Goal: Transaction & Acquisition: Purchase product/service

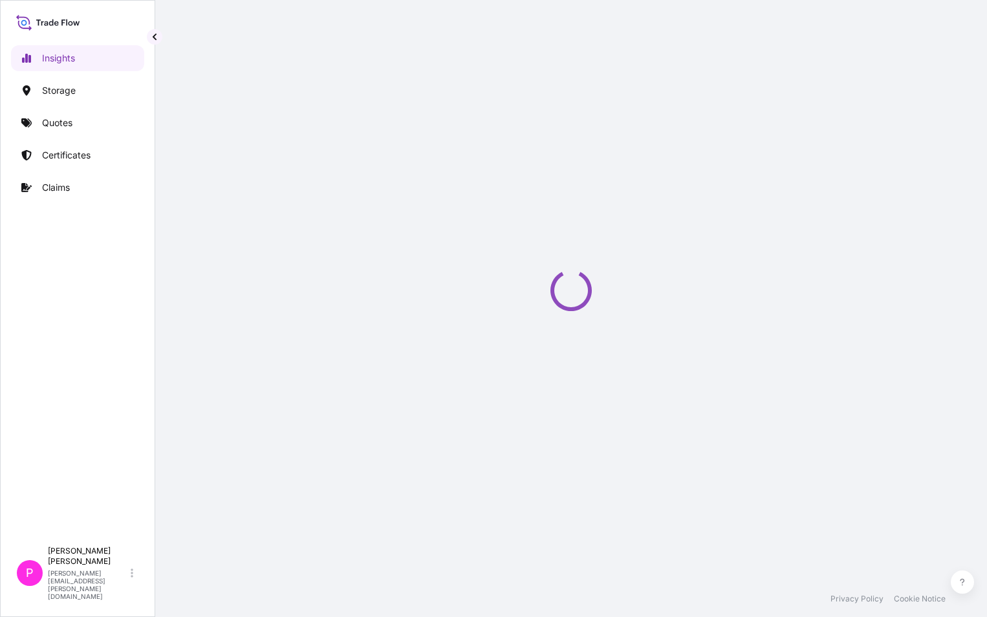
select select "2025"
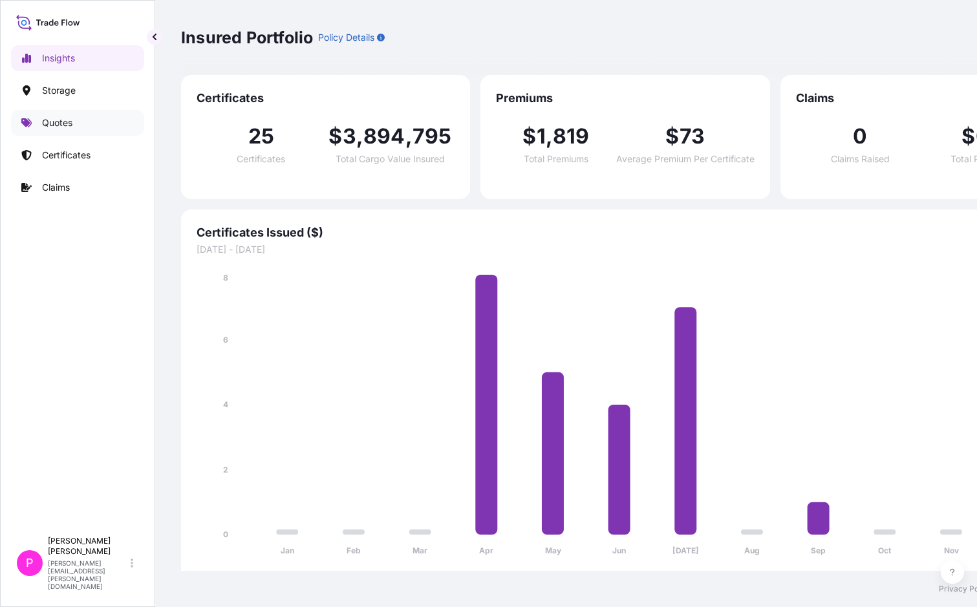
click at [64, 127] on p "Quotes" at bounding box center [57, 122] width 30 height 13
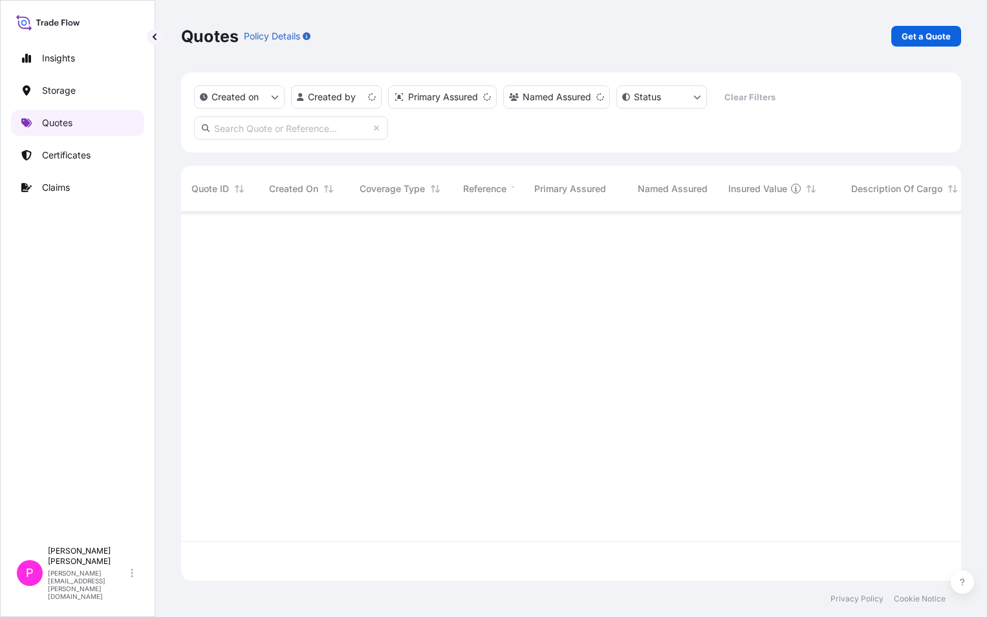
scroll to position [366, 770]
click at [936, 38] on p "Get a Quote" at bounding box center [926, 36] width 49 height 13
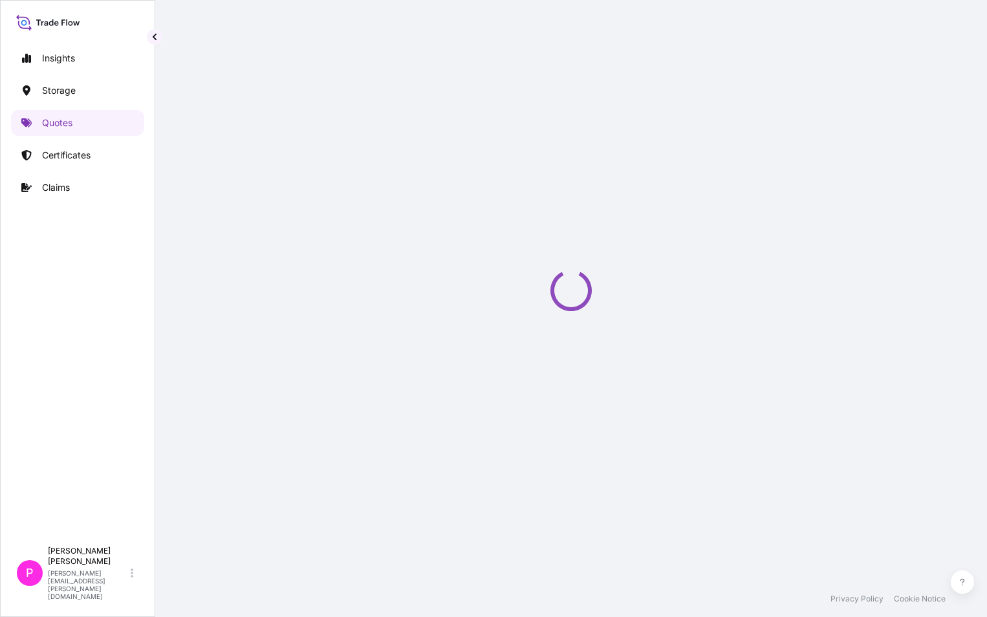
select select "Water"
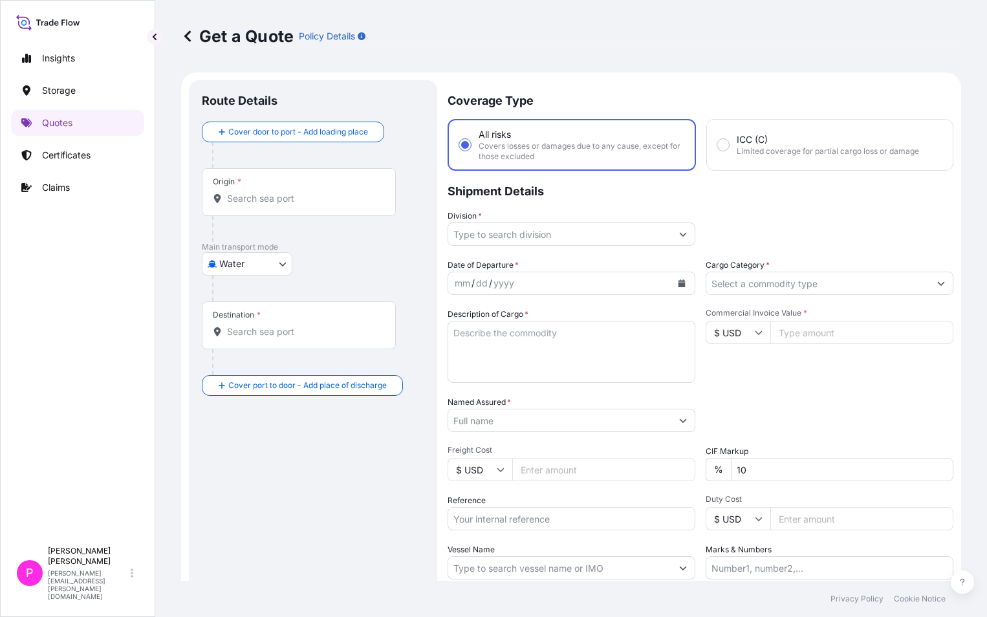
scroll to position [21, 0]
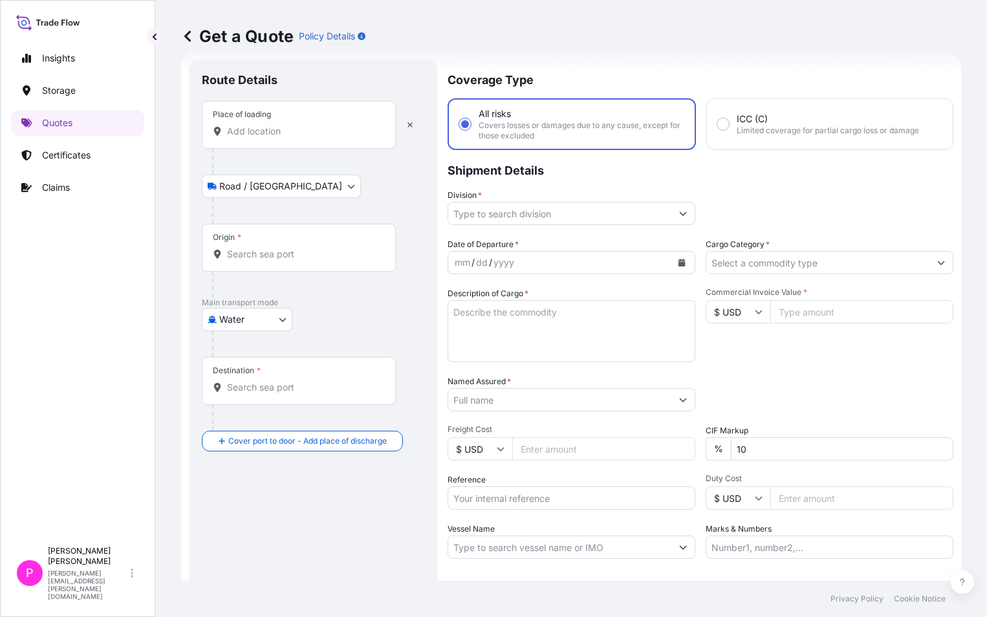
click at [261, 126] on input "Place of loading" at bounding box center [303, 131] width 153 height 13
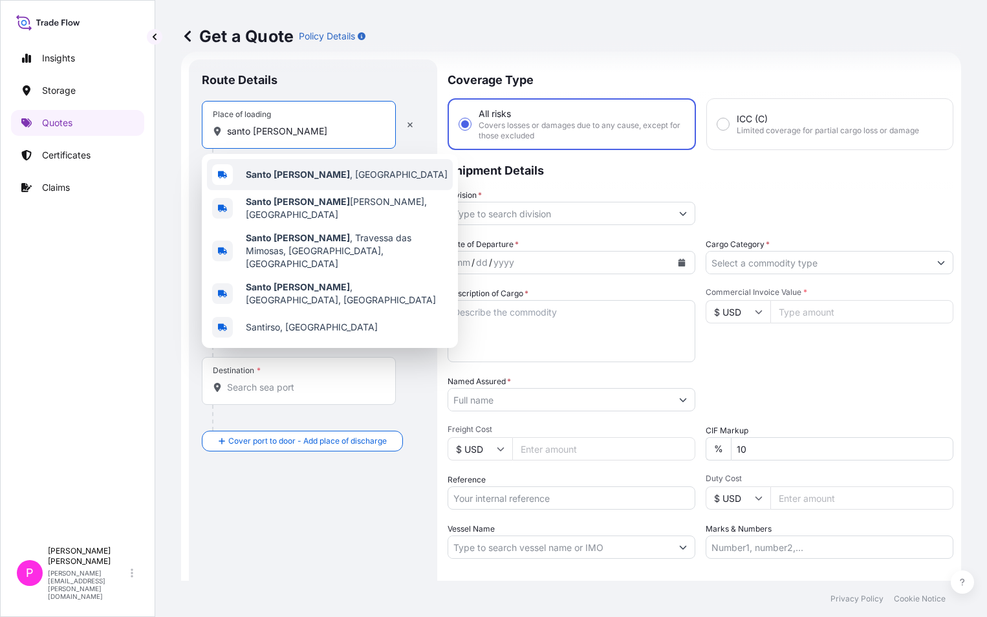
click at [307, 168] on span "Santo Tirso , Portugal" at bounding box center [347, 174] width 202 height 13
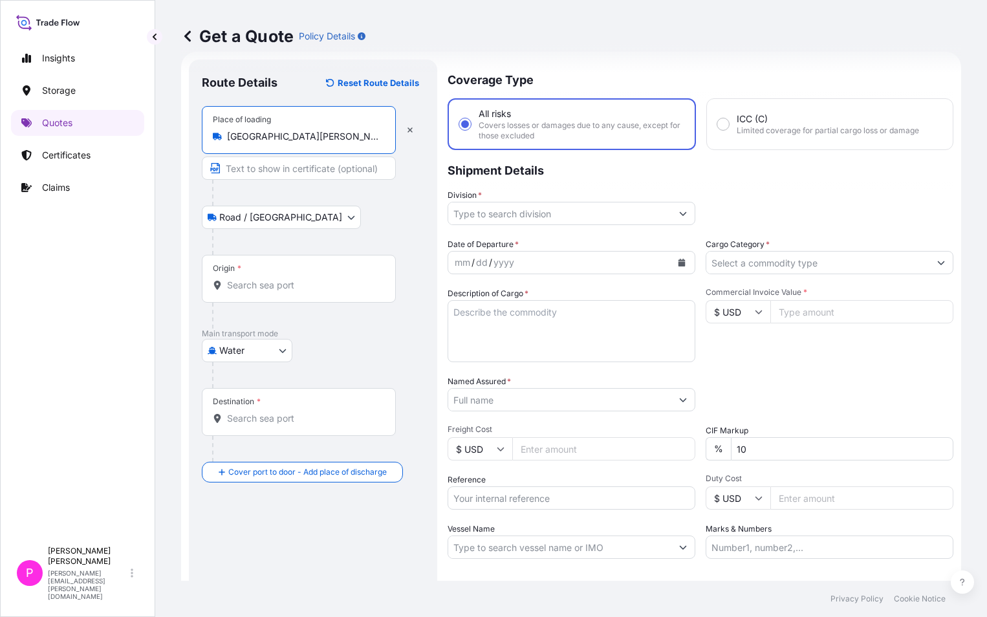
type input "Santo Tirso, Portugal"
click at [239, 273] on span "*" at bounding box center [239, 268] width 4 height 10
click at [239, 279] on input "Origin *" at bounding box center [303, 285] width 153 height 13
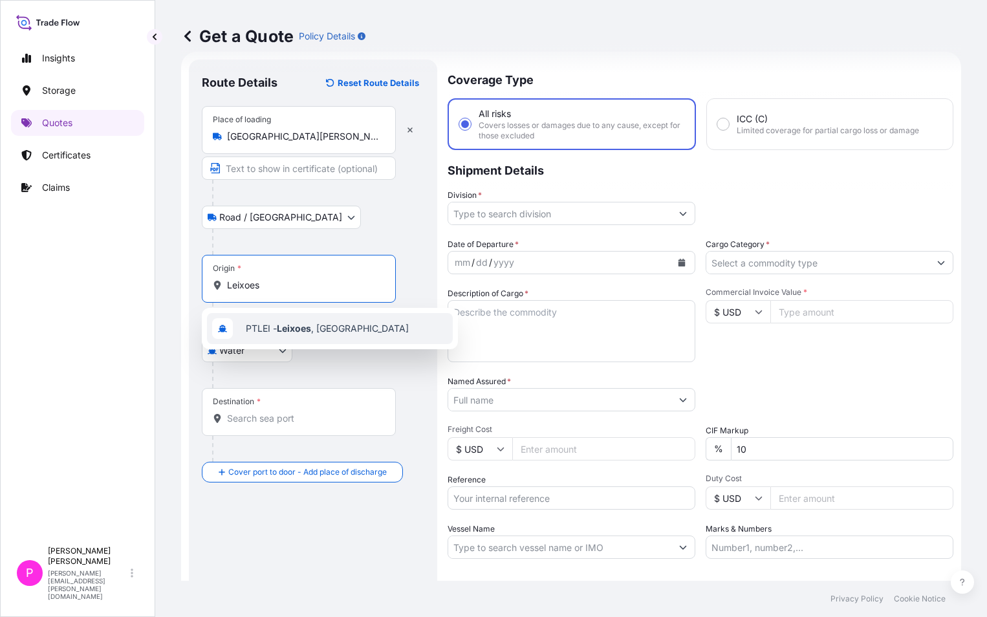
click at [277, 328] on span "PTLEI - Leixoes , Portugal" at bounding box center [327, 328] width 163 height 13
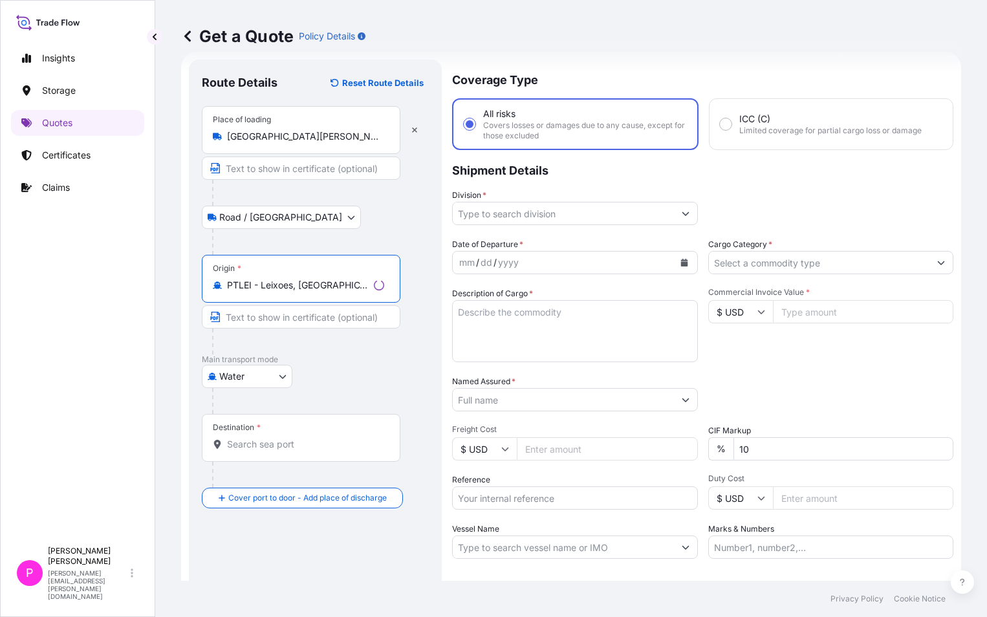
type input "PTLEI - Leixoes, Portugal"
click at [245, 382] on body "0 options available. 1 option available. Insights Storage Quotes Certificates C…" at bounding box center [493, 308] width 987 height 617
click at [265, 447] on input "Destination *" at bounding box center [303, 444] width 153 height 13
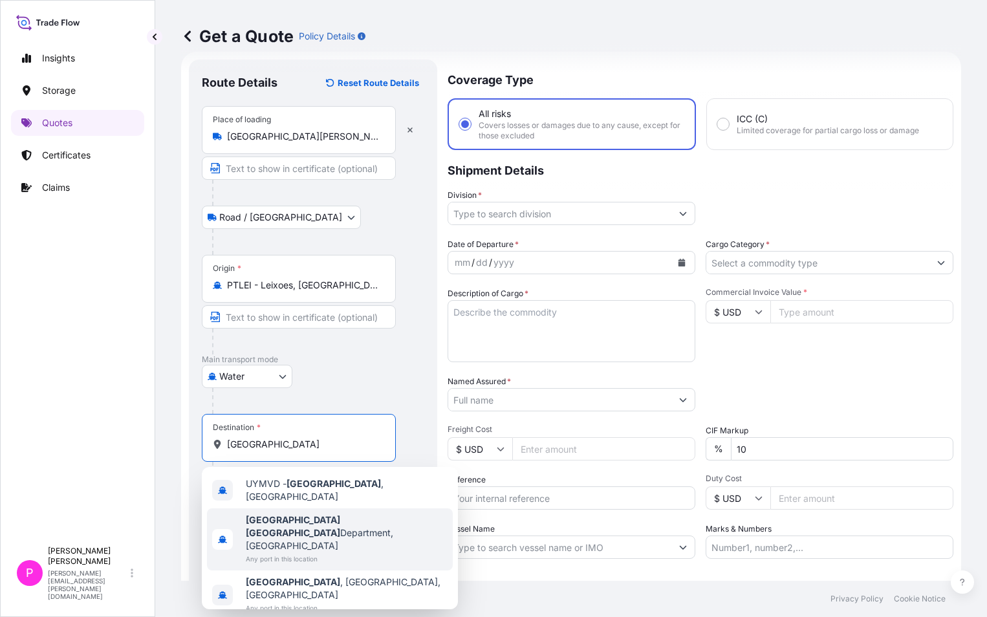
click at [305, 552] on span "Any port in this location" at bounding box center [347, 558] width 202 height 13
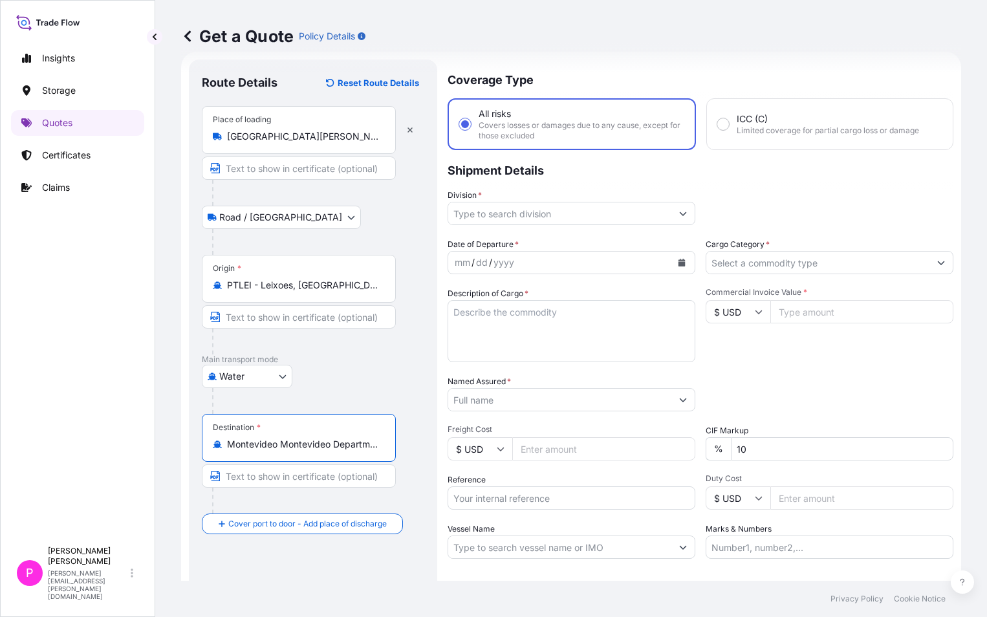
type input "Montevideo Montevideo Department, Uruguay"
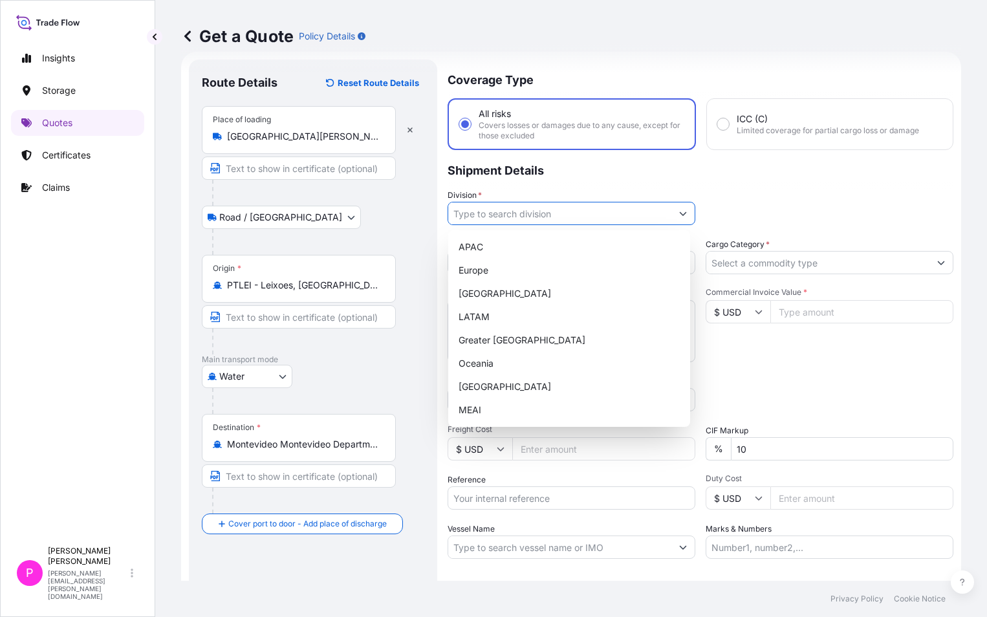
click at [536, 217] on input "Division *" at bounding box center [559, 213] width 223 height 23
click at [486, 266] on div "Europe" at bounding box center [569, 270] width 232 height 23
type input "Europe"
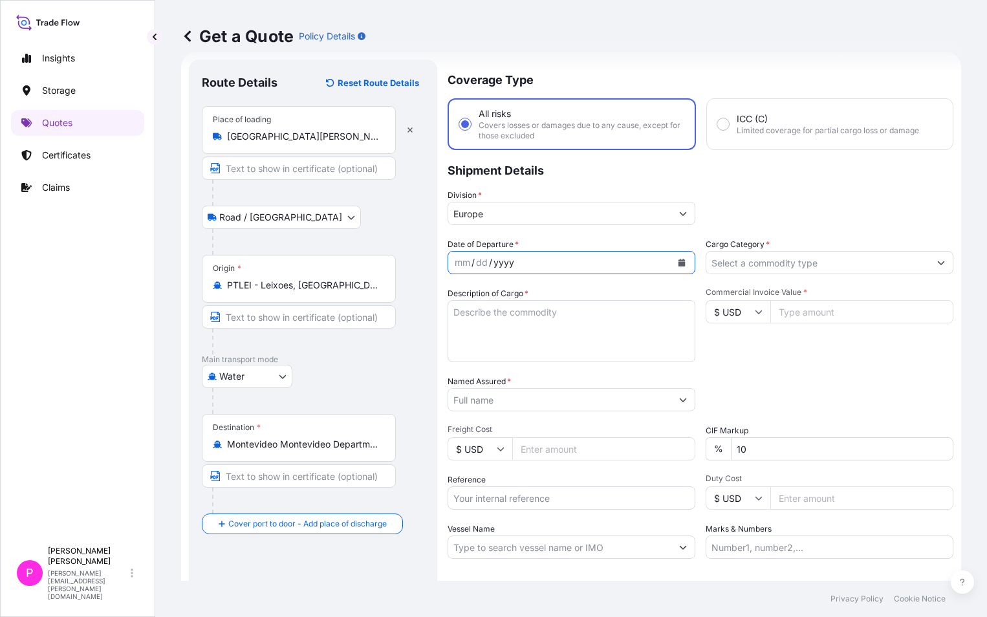
click at [510, 259] on div "yyyy" at bounding box center [503, 263] width 23 height 16
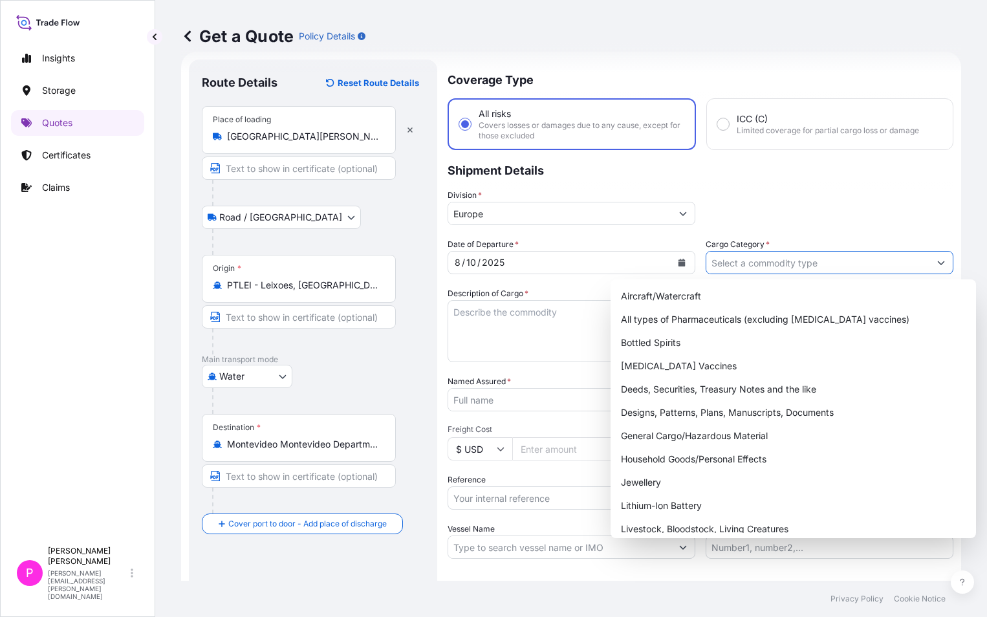
click at [779, 263] on input "Cargo Category *" at bounding box center [817, 262] width 223 height 23
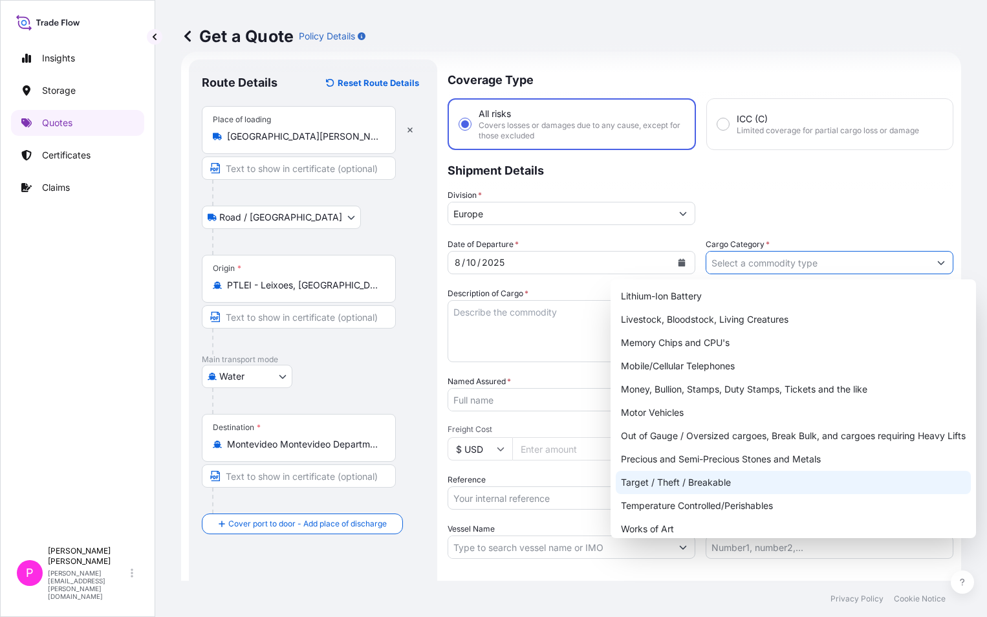
scroll to position [217, 0]
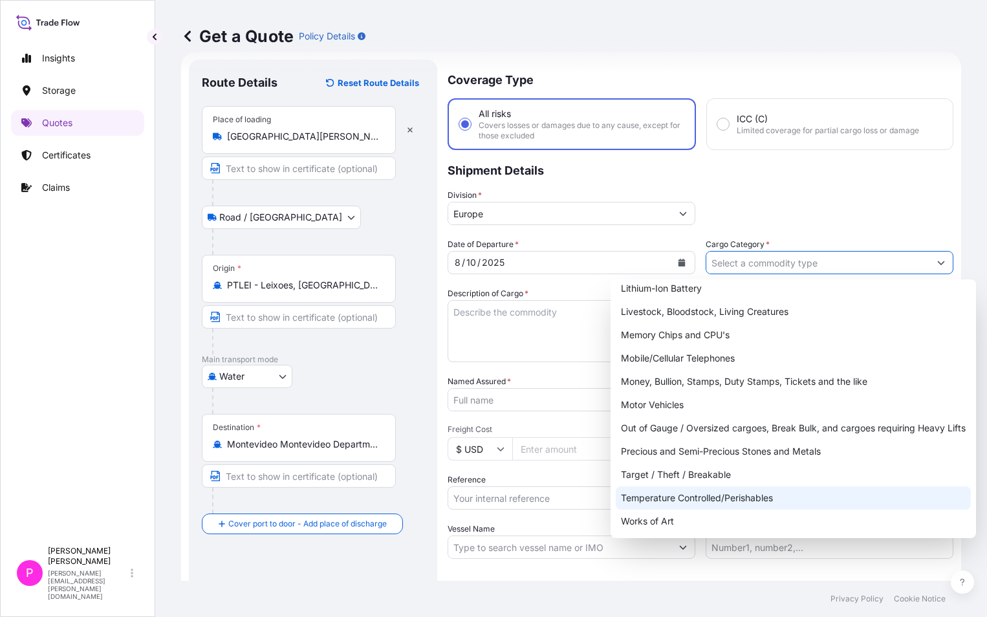
click at [726, 501] on div "Temperature Controlled/Perishables" at bounding box center [793, 497] width 355 height 23
type input "Temperature Controlled/Perishables"
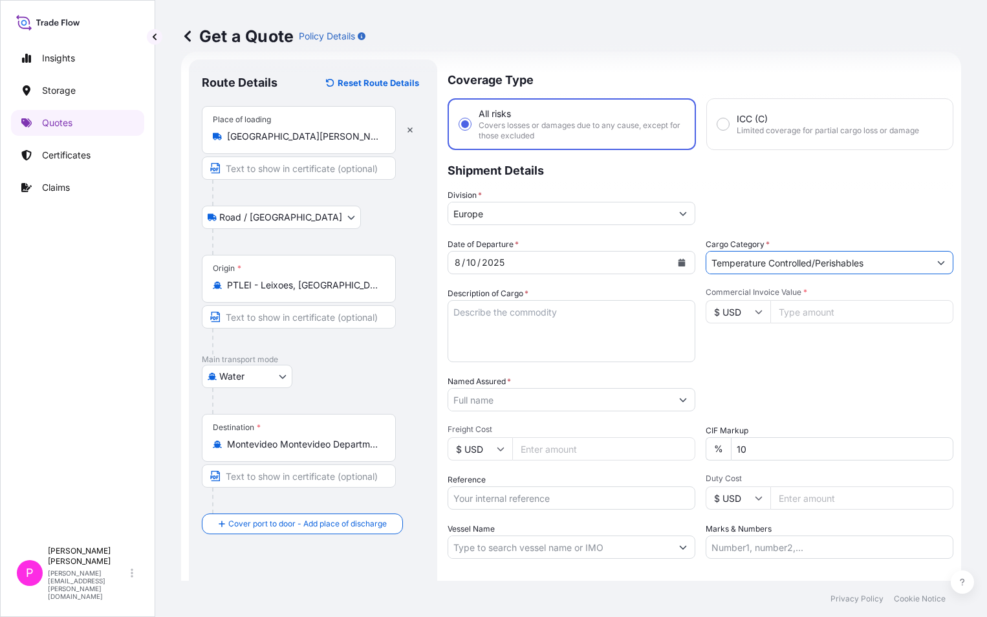
click at [567, 327] on textarea "Description of Cargo *" at bounding box center [572, 331] width 248 height 62
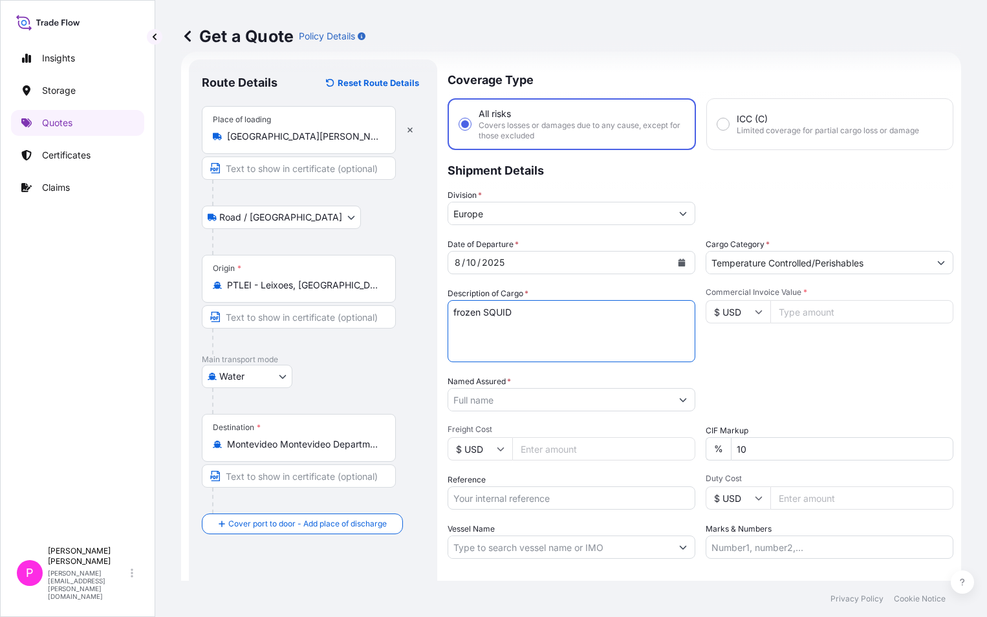
drag, startPoint x: 567, startPoint y: 327, endPoint x: 368, endPoint y: 318, distance: 198.8
click at [368, 318] on form "Route Details Reset Route Details Place of loading Santo Tirso, Portugal Road /…" at bounding box center [571, 357] width 780 height 611
click at [556, 316] on textarea "frozen SQUID" at bounding box center [572, 331] width 248 height 62
paste textarea "frozen SQUID"
click at [501, 321] on textarea "frozen SQUID frozen SQUID" at bounding box center [572, 331] width 248 height 62
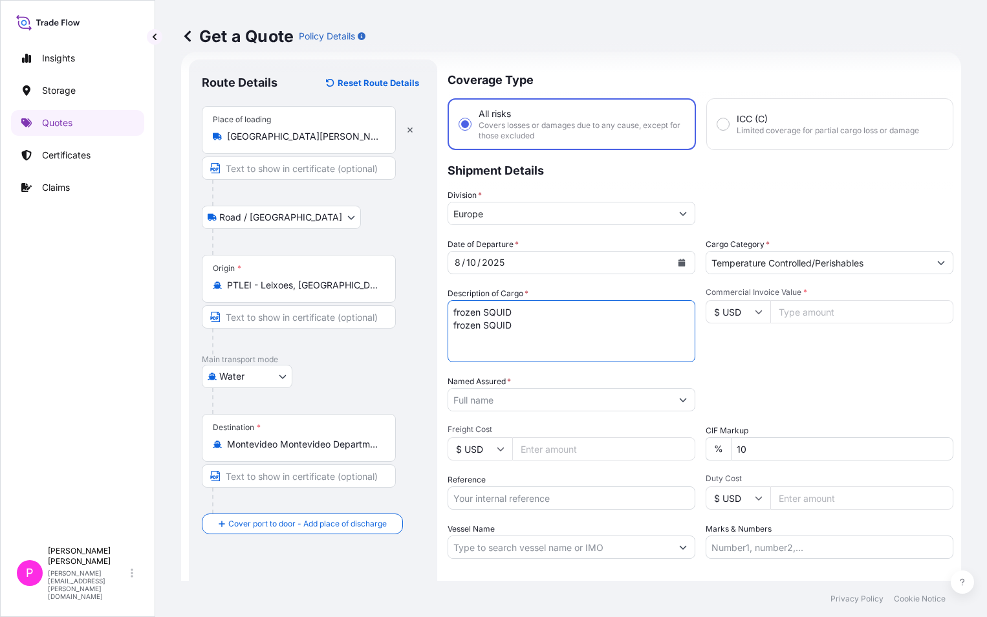
click at [501, 321] on textarea "frozen SQUID frozen SQUID" at bounding box center [572, 331] width 248 height 62
type textarea "frozen SQUID frozen Octupus"
click at [748, 307] on input "$ USD" at bounding box center [738, 311] width 65 height 23
click at [793, 317] on input "Commercial Invoice Value *" at bounding box center [861, 311] width 183 height 23
type input "160141.27"
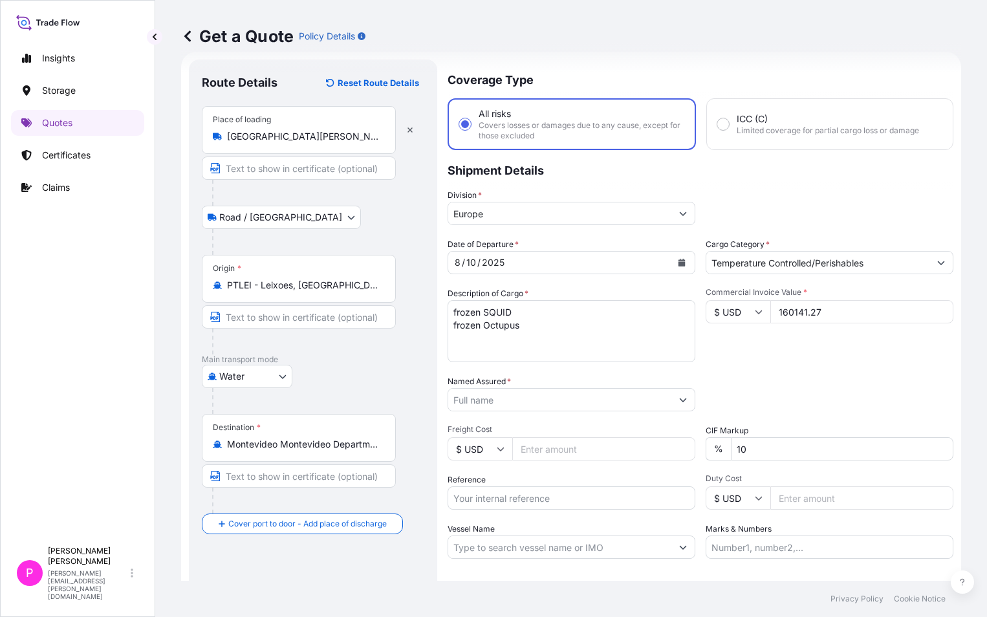
click at [713, 310] on input "$ USD" at bounding box center [738, 311] width 65 height 23
click at [722, 348] on div "€ EUR" at bounding box center [733, 347] width 54 height 25
type input "€ EUR"
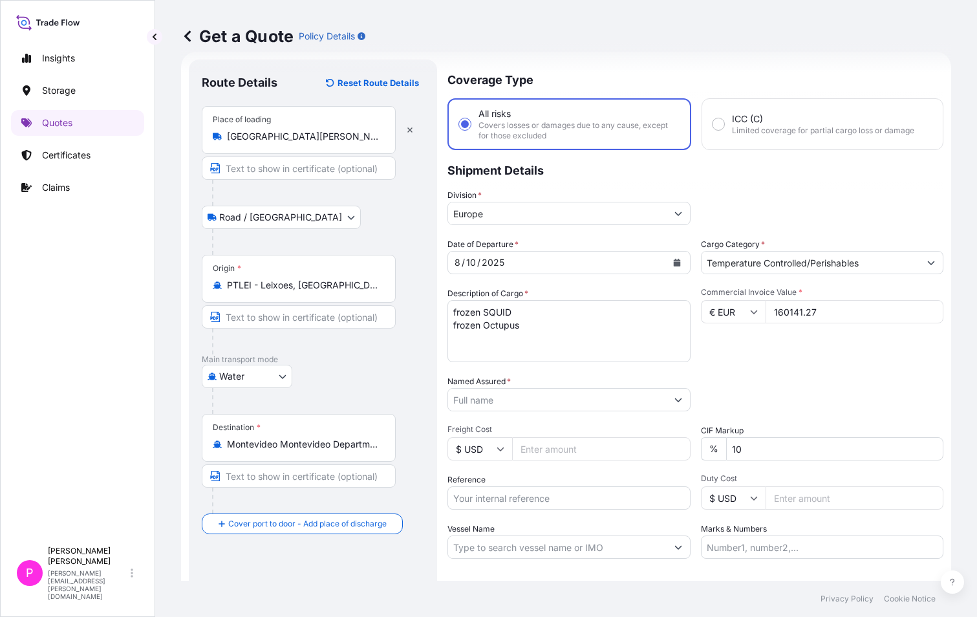
click at [516, 398] on input "Named Assured *" at bounding box center [557, 399] width 219 height 23
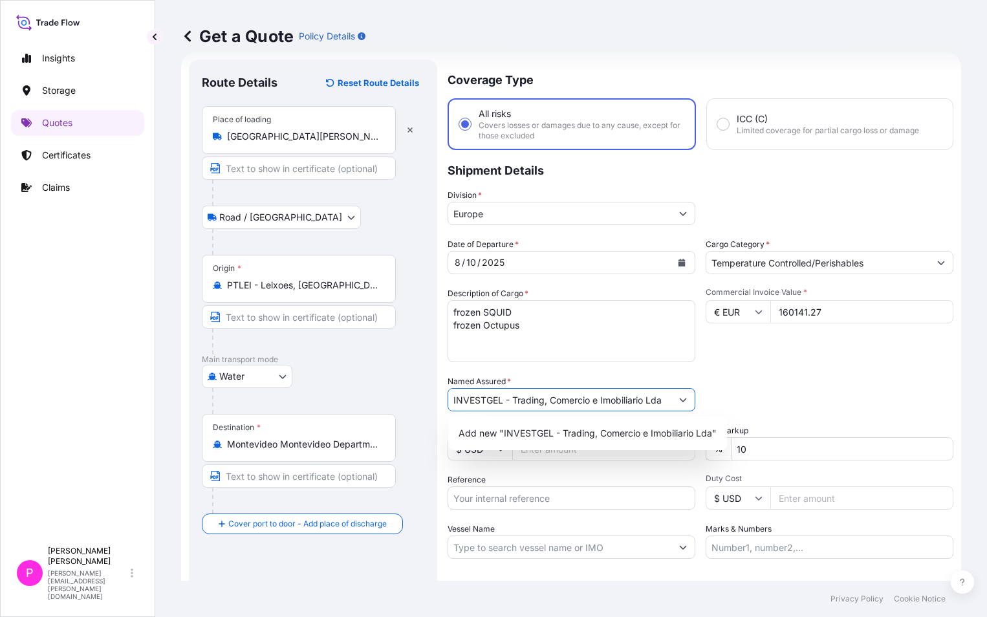
scroll to position [0, 3]
click at [614, 434] on span "Add new "INVESTGEL - Trading, Comercio e Imobiliario Lda"" at bounding box center [588, 433] width 258 height 13
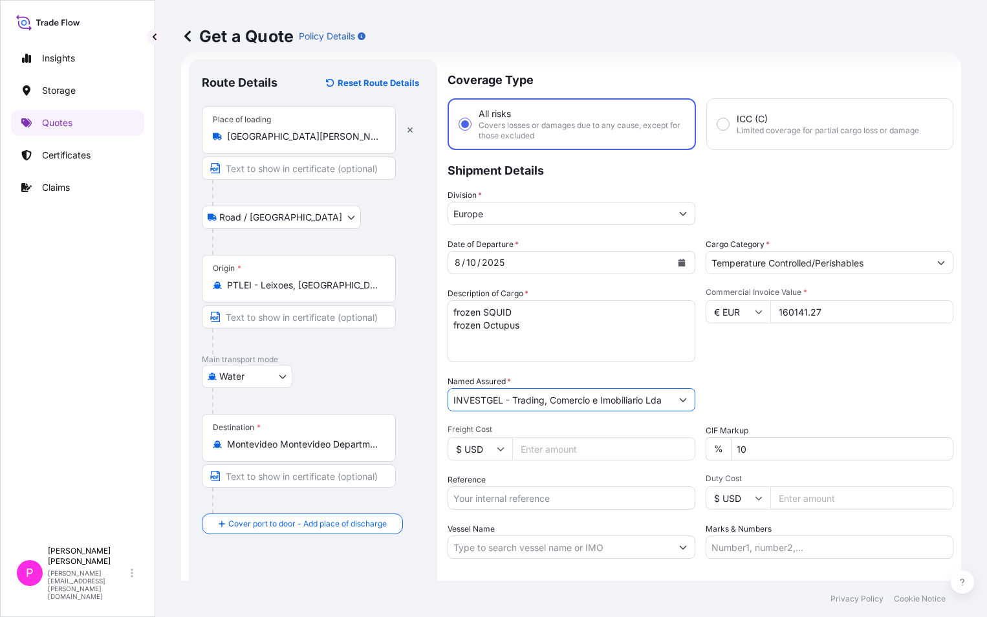
type input "INVESTGEL - Trading, Comercio e Imobiliario Lda"
click at [801, 391] on div "Packing Category Type to search a container mode Please select a primary mode o…" at bounding box center [830, 393] width 248 height 36
click at [556, 444] on input "Freight Cost" at bounding box center [603, 448] width 183 height 23
click at [478, 450] on input "$ USD" at bounding box center [480, 448] width 65 height 23
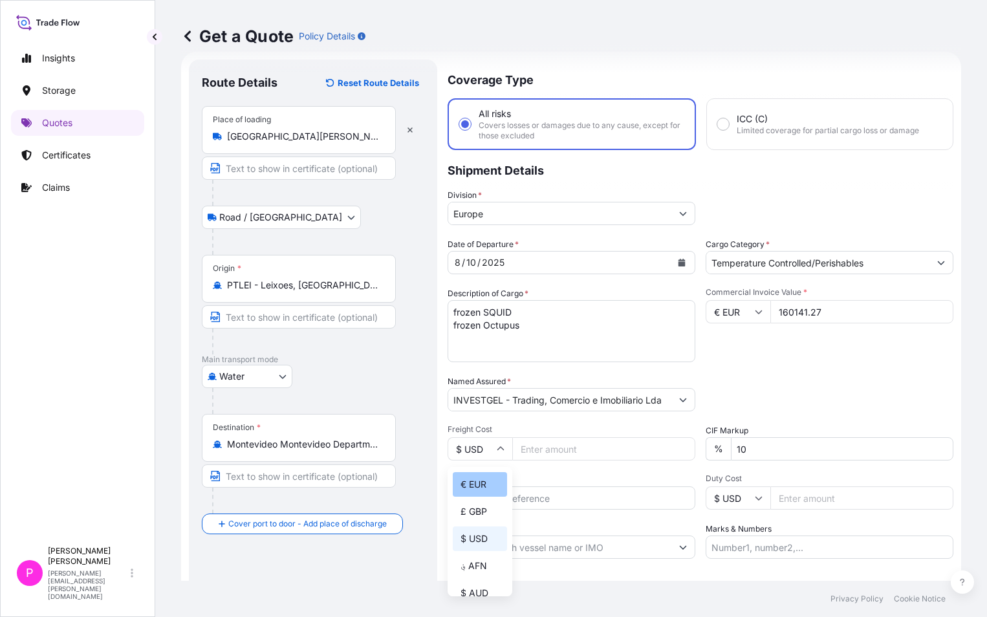
click at [486, 484] on div "€ EUR" at bounding box center [480, 484] width 54 height 25
type input "€ EUR"
click at [549, 452] on input "Freight Cost" at bounding box center [603, 448] width 183 height 23
type input "1934"
click at [502, 501] on input "Reference" at bounding box center [572, 497] width 248 height 23
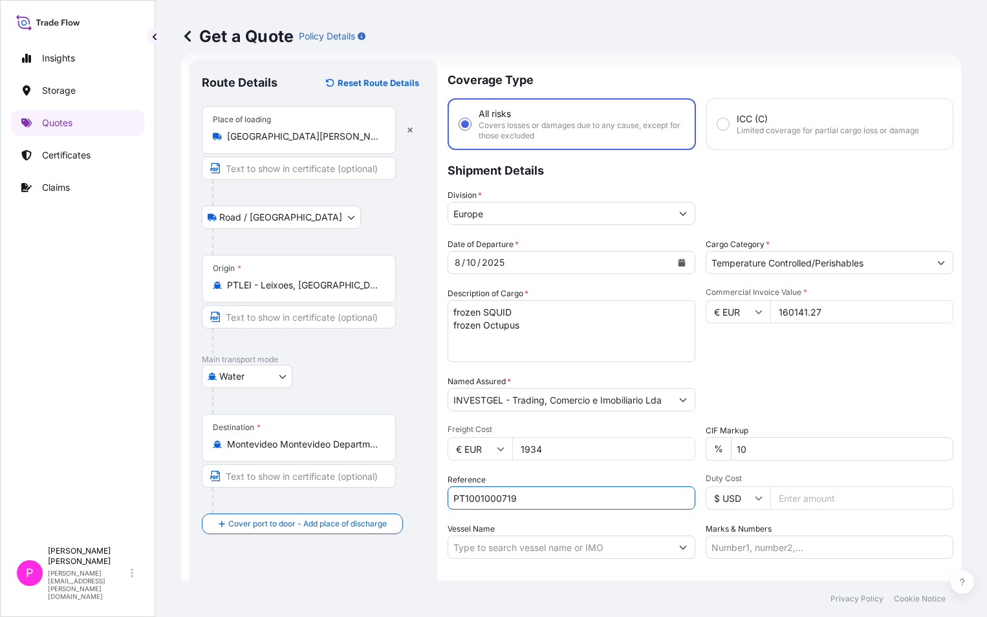
type input "PT1001000719"
click at [521, 554] on input "Vessel Name" at bounding box center [559, 547] width 223 height 23
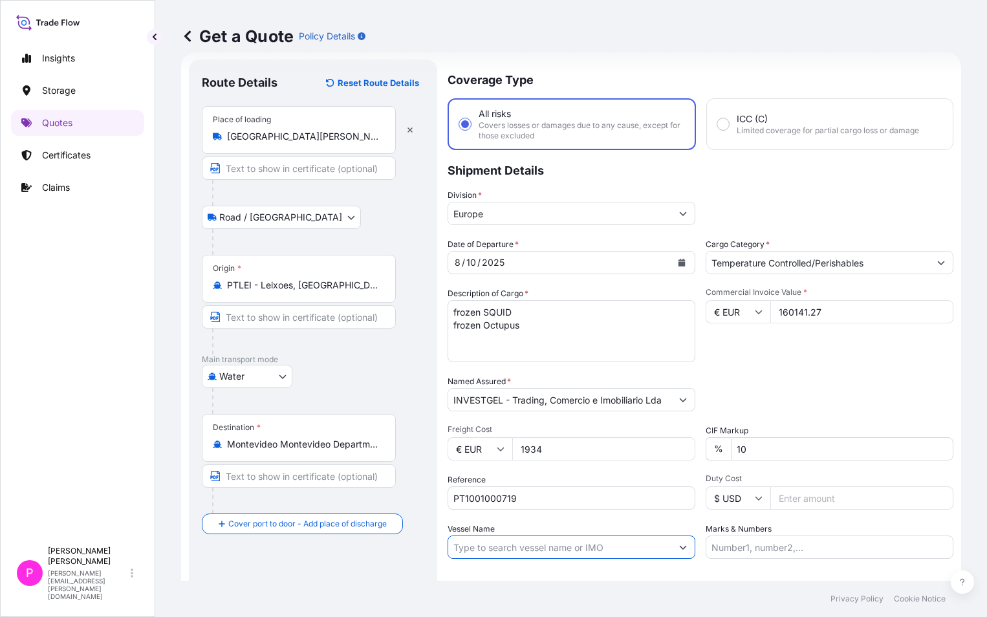
type input "k"
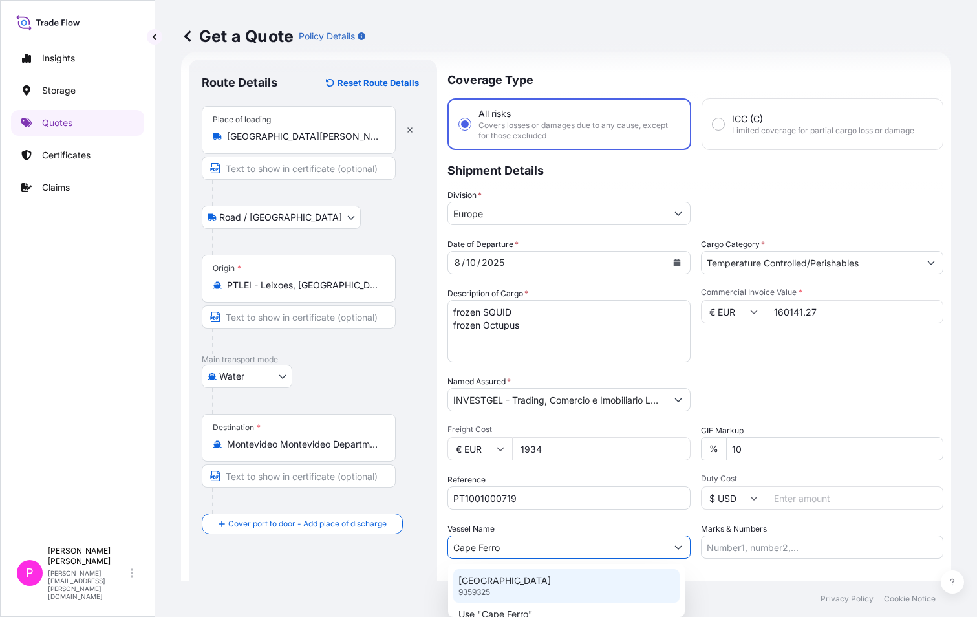
click at [536, 578] on div "CAPE FERROL 9359325" at bounding box center [566, 586] width 226 height 34
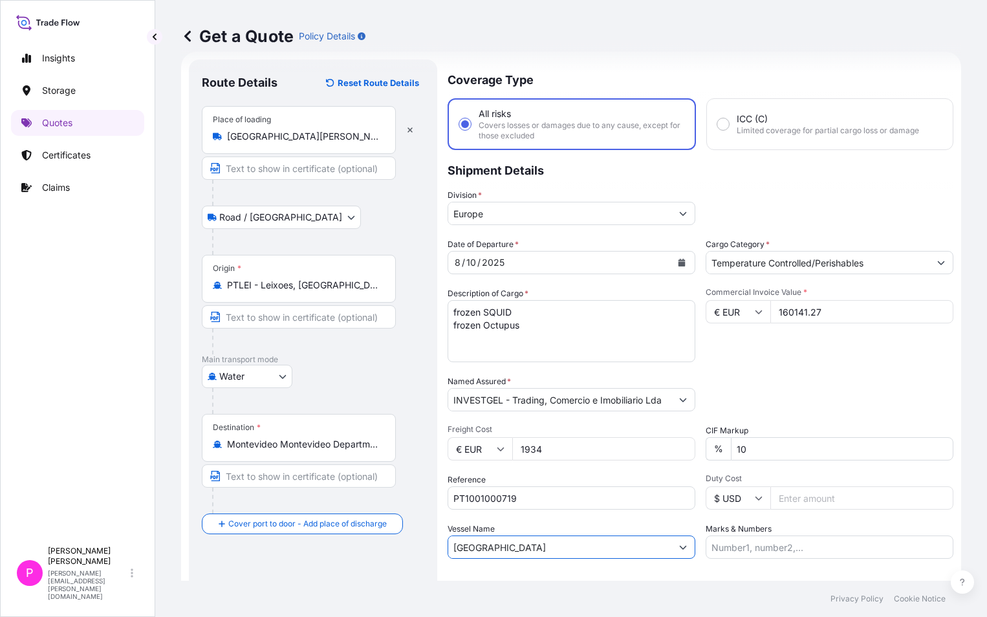
type input "CAPE FERROL"
click at [791, 547] on input "Marks & Numbers" at bounding box center [830, 547] width 248 height 23
type input "I"
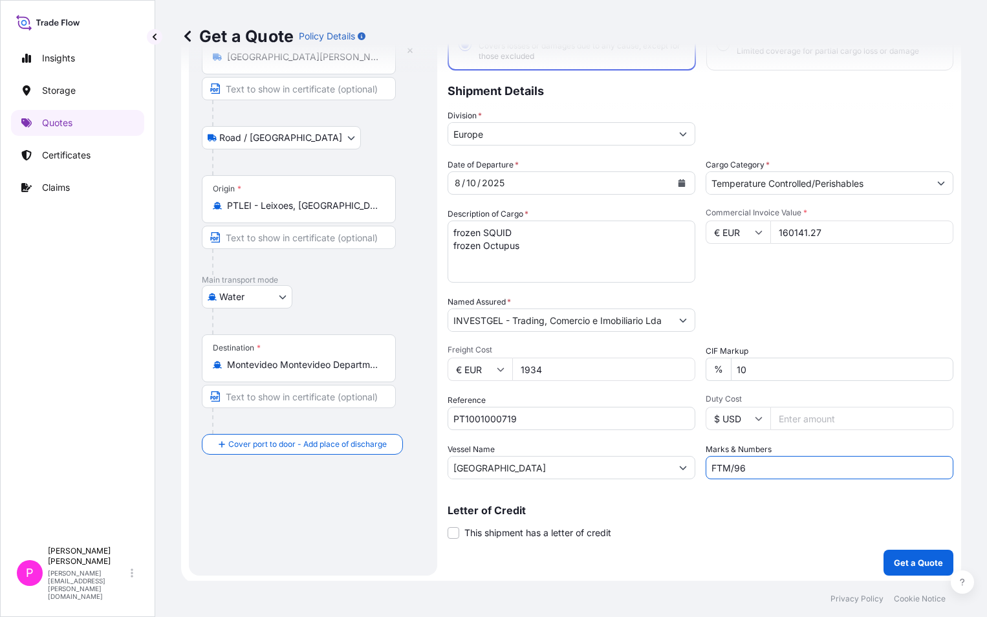
scroll to position [103, 0]
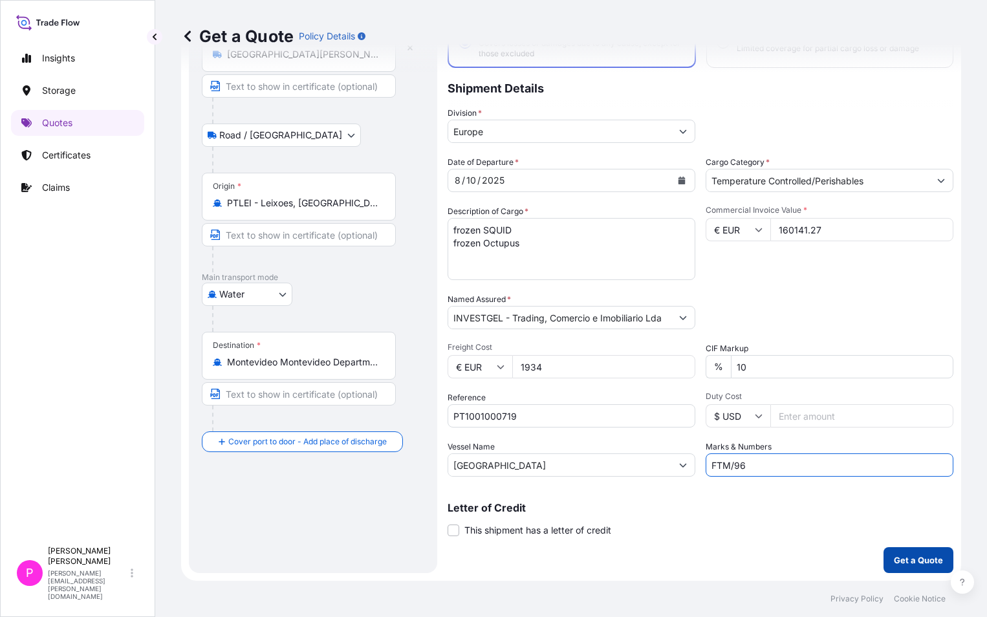
type input "FTM/96"
click at [908, 558] on p "Get a Quote" at bounding box center [918, 560] width 49 height 13
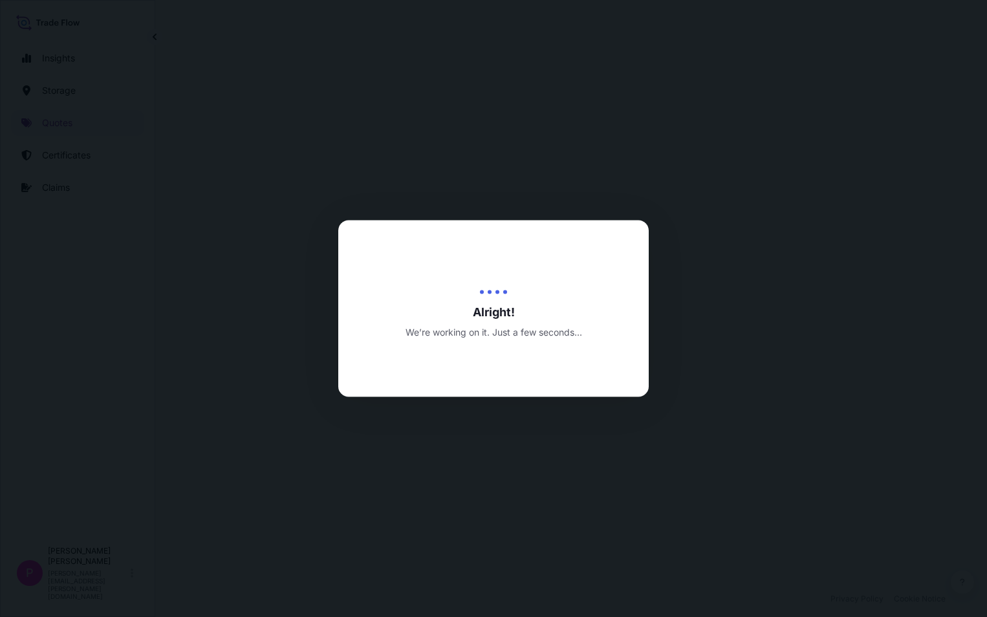
select select "Road / Inland"
select select "Water"
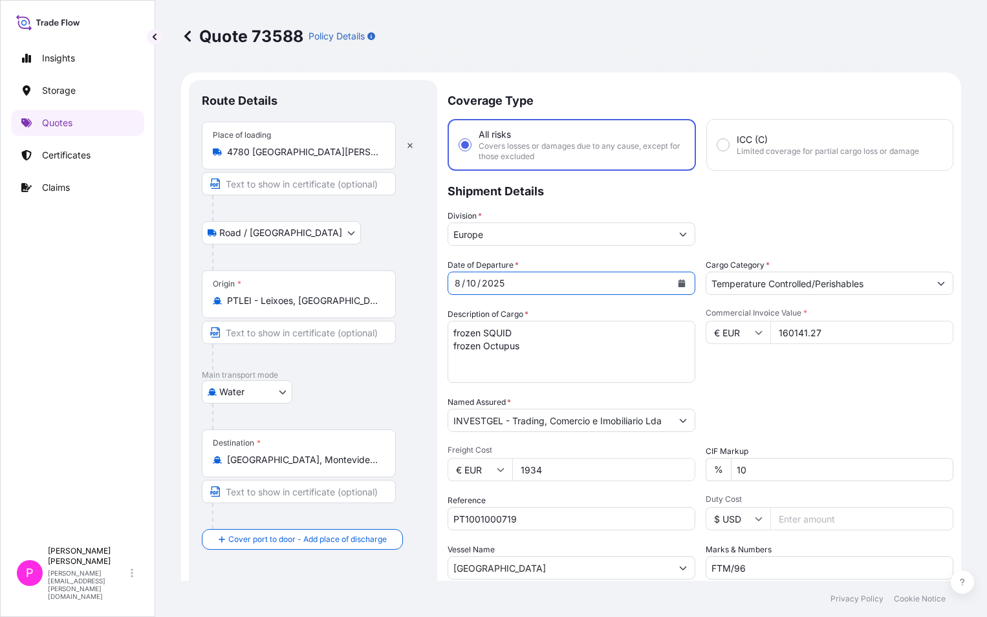
click at [679, 283] on icon "Calendar" at bounding box center [682, 283] width 7 height 8
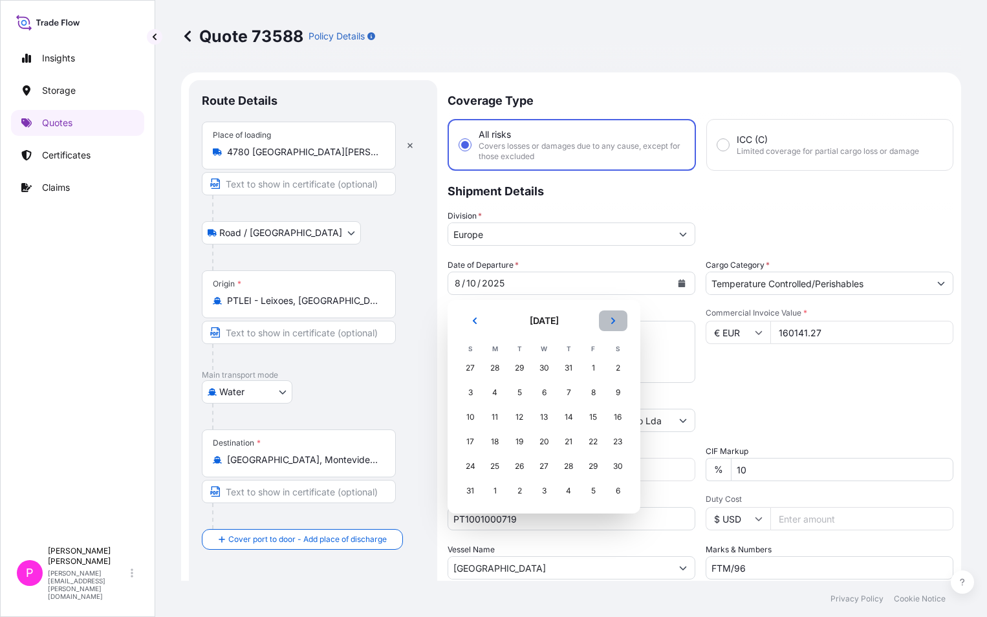
click at [615, 322] on icon "Next" at bounding box center [613, 321] width 8 height 8
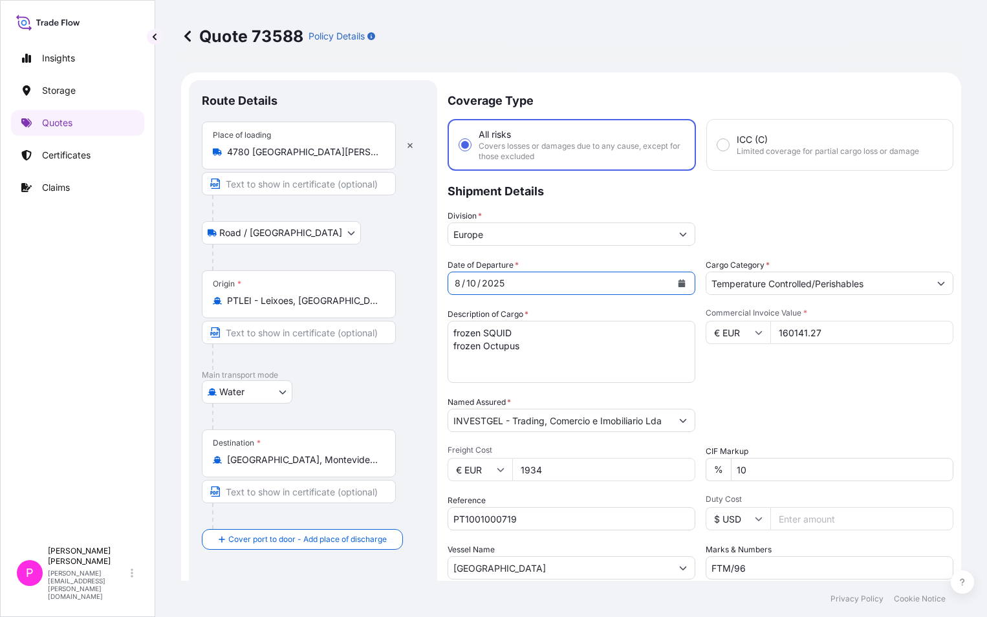
click at [516, 284] on div "8 / 10 / 2025" at bounding box center [559, 283] width 223 height 23
click at [373, 276] on form "Route Details Place of loading 4780 Santo Tirso, Portugal Road / Inland Road / …" at bounding box center [571, 377] width 780 height 611
click at [484, 276] on div "2025" at bounding box center [493, 284] width 25 height 16
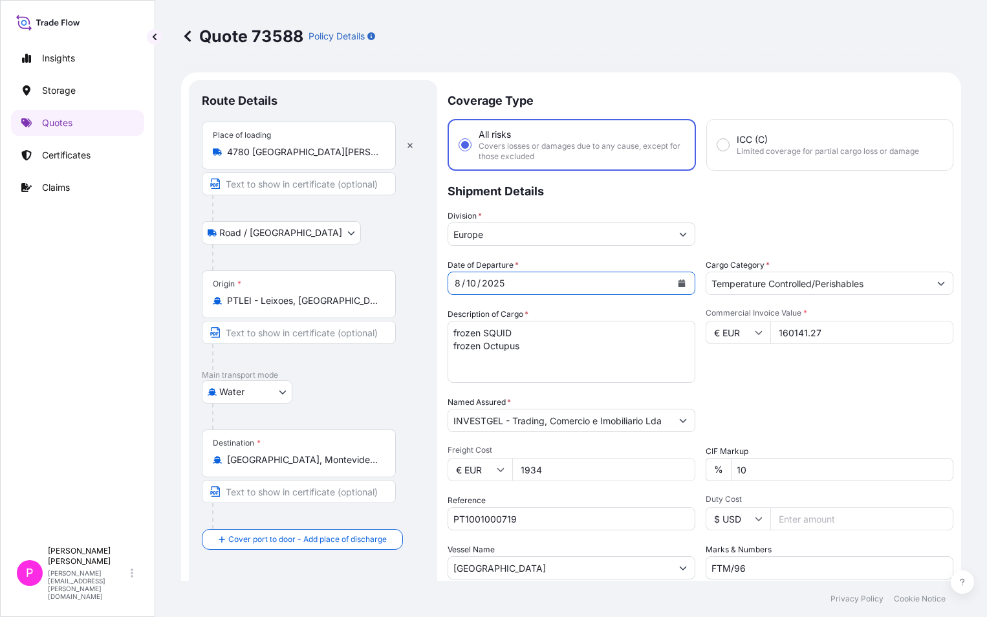
click at [530, 287] on div "8 / 10 / 2025" at bounding box center [559, 283] width 223 height 23
click at [680, 287] on button "Calendar" at bounding box center [681, 283] width 21 height 21
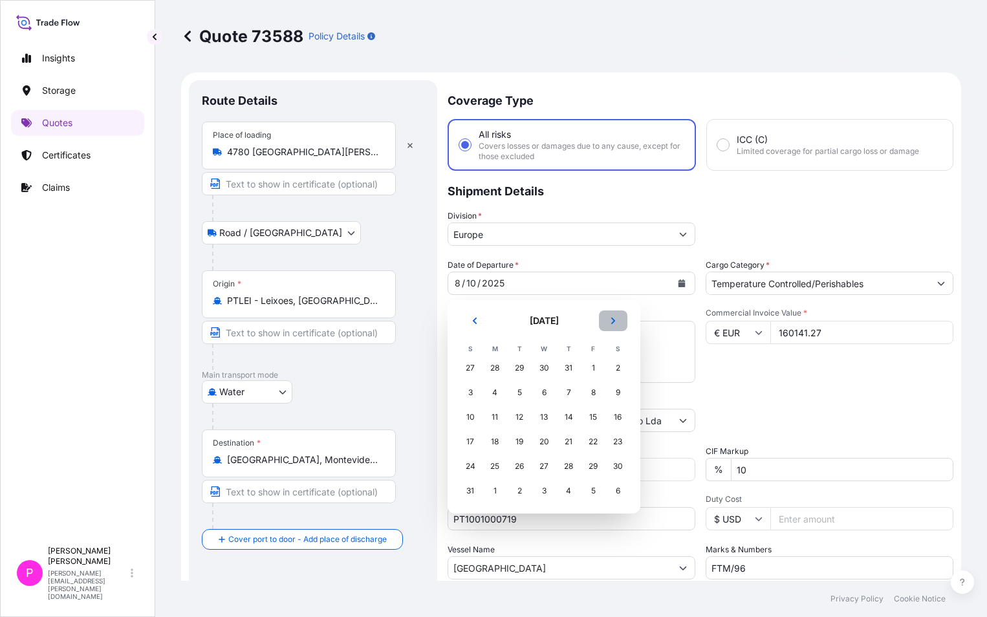
click at [619, 320] on button "Next" at bounding box center [613, 320] width 28 height 21
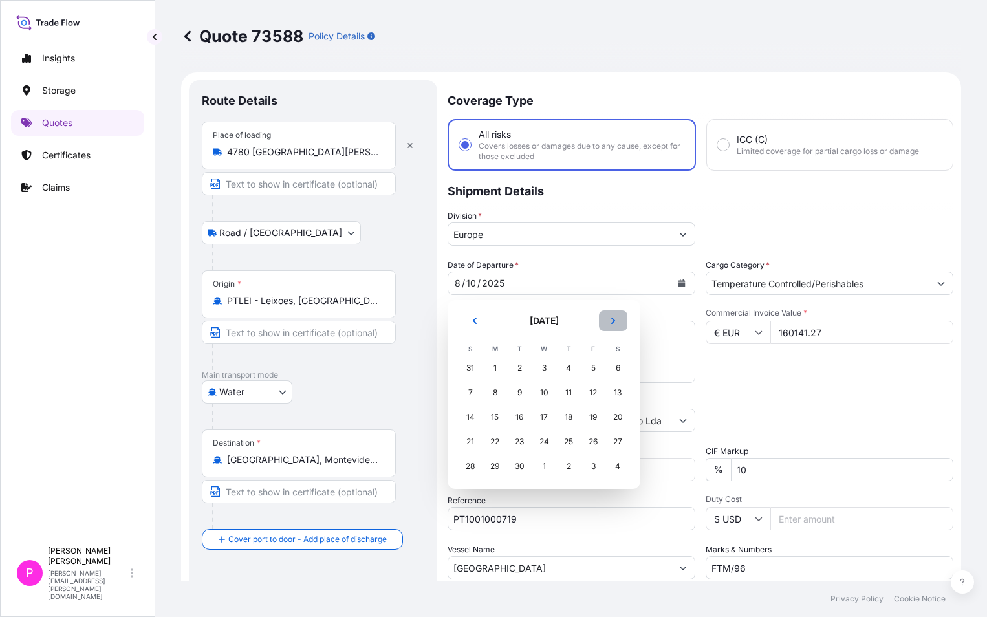
click at [615, 325] on button "Next" at bounding box center [613, 320] width 28 height 21
click at [596, 396] on div "10" at bounding box center [593, 392] width 23 height 23
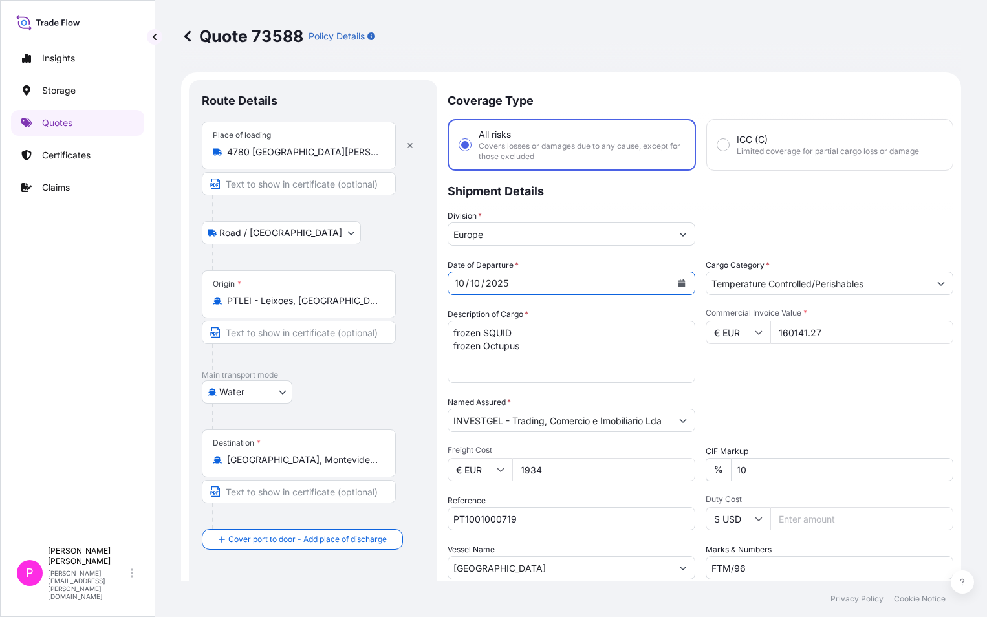
drag, startPoint x: 479, startPoint y: 286, endPoint x: 465, endPoint y: 285, distance: 14.2
click at [465, 285] on div "10 / 10 / 2025" at bounding box center [559, 283] width 223 height 23
click at [466, 285] on div "/" at bounding box center [467, 284] width 3 height 16
click at [660, 293] on div "10 / 10 / 2025" at bounding box center [559, 283] width 223 height 23
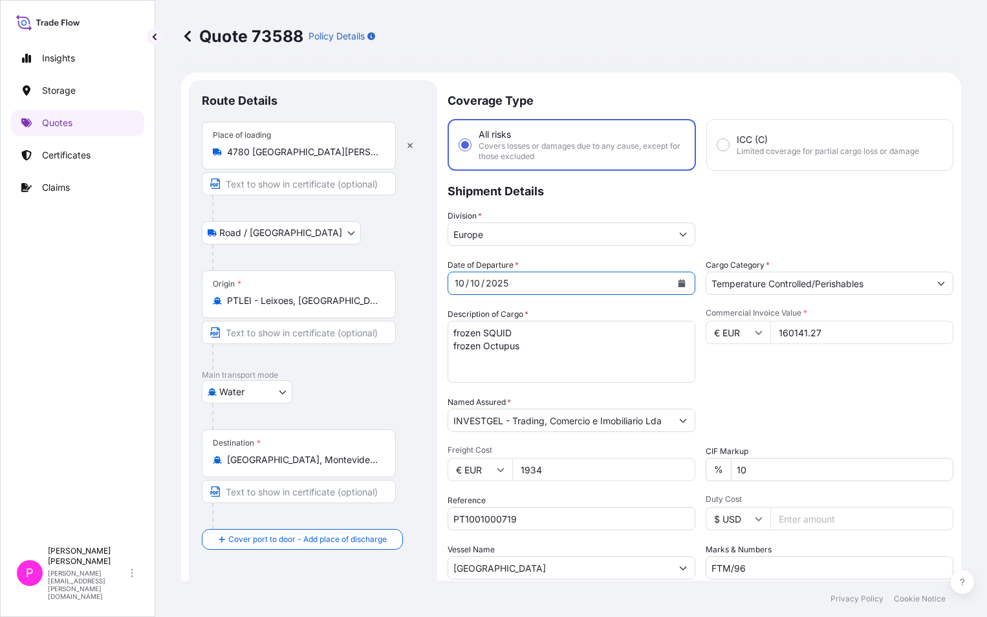
click at [553, 283] on div "10 / 10 / 2025" at bounding box center [559, 283] width 223 height 23
click at [548, 283] on div "10 / 10 / 2025" at bounding box center [559, 283] width 223 height 23
click at [520, 283] on div "10 / 10 / 2025" at bounding box center [559, 283] width 223 height 23
click at [519, 283] on div "10 / 10 / 2025" at bounding box center [559, 283] width 223 height 23
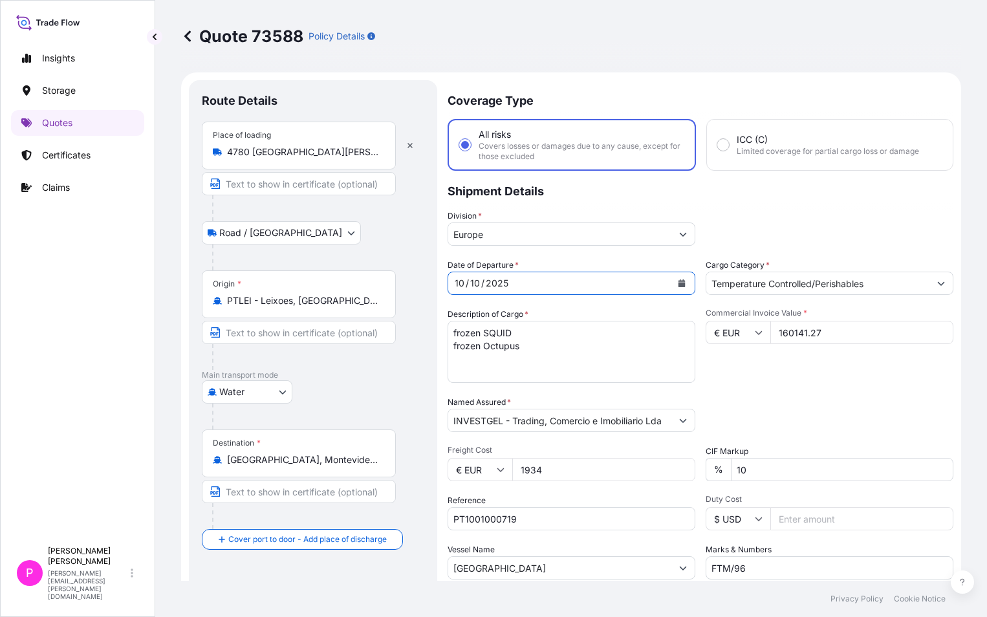
click at [516, 281] on div "10 / 10 / 2025" at bounding box center [559, 283] width 223 height 23
click at [679, 283] on icon "Calendar" at bounding box center [682, 283] width 7 height 8
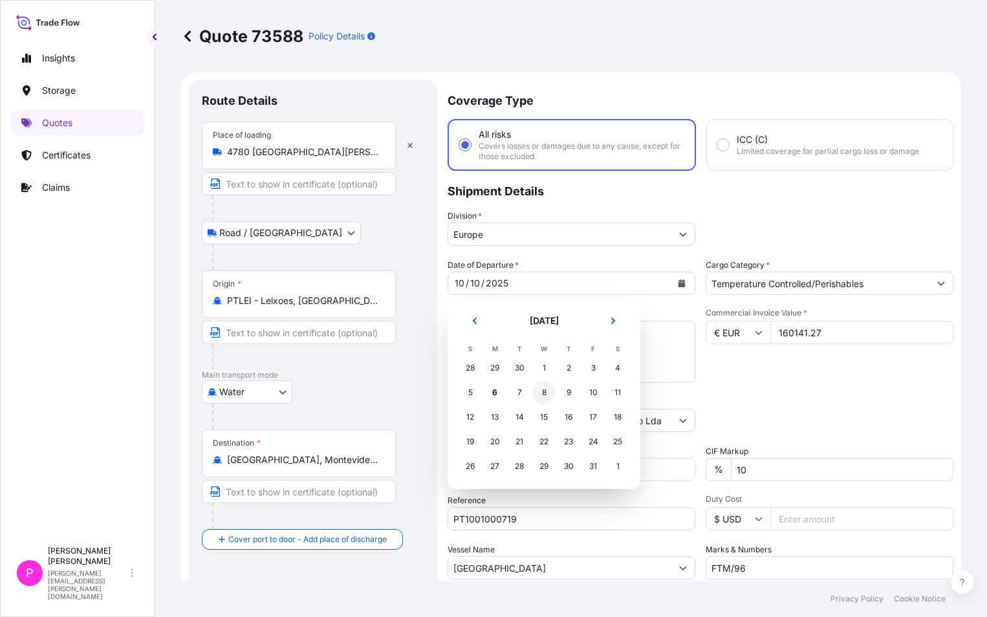
click at [539, 391] on div "8" at bounding box center [543, 392] width 23 height 23
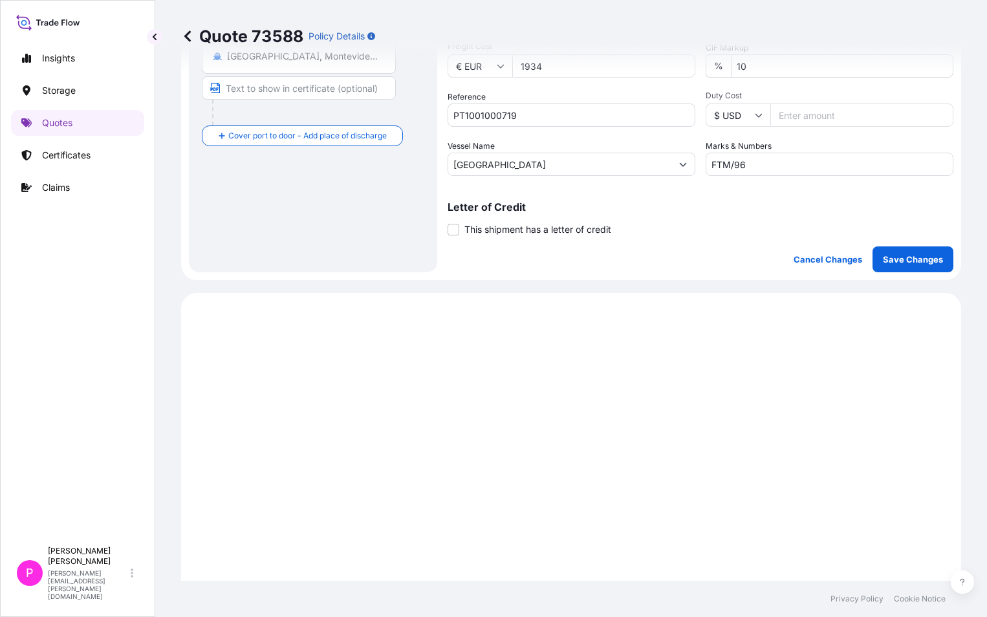
scroll to position [453, 0]
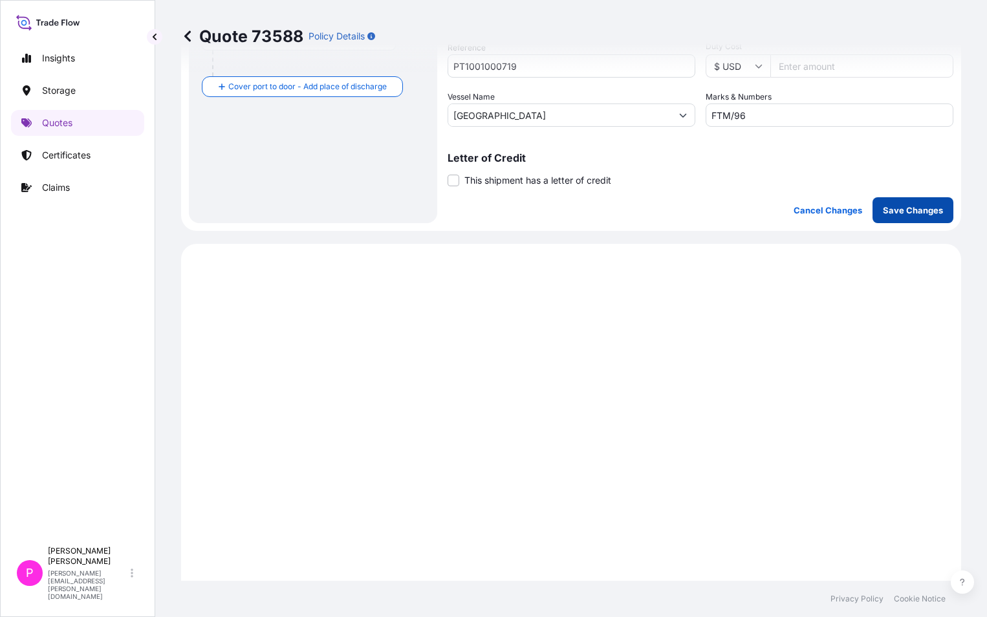
click at [908, 213] on p "Save Changes" at bounding box center [913, 210] width 60 height 13
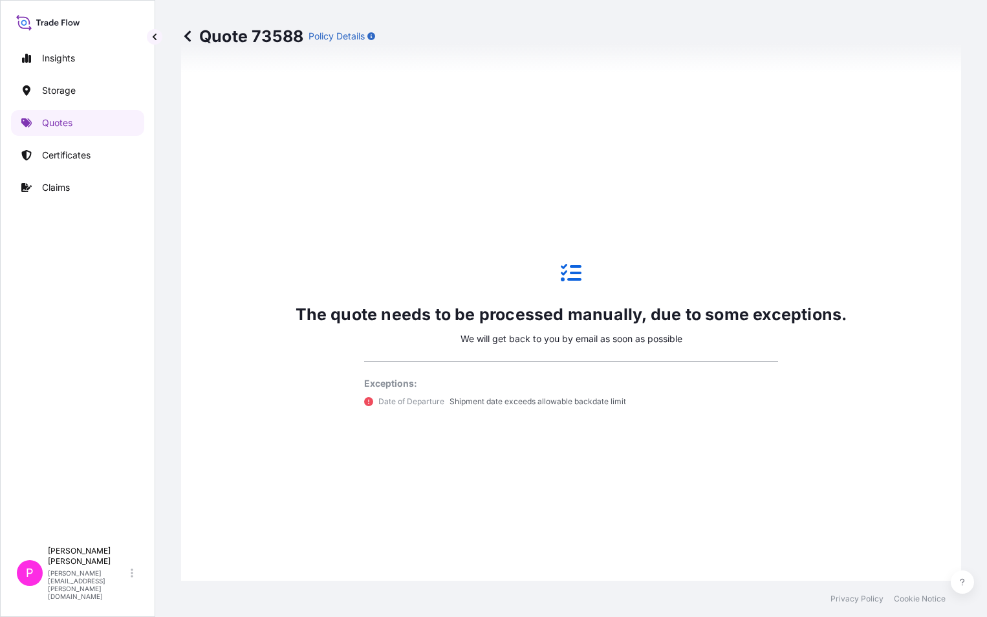
select select "Road / Inland"
select select "Water"
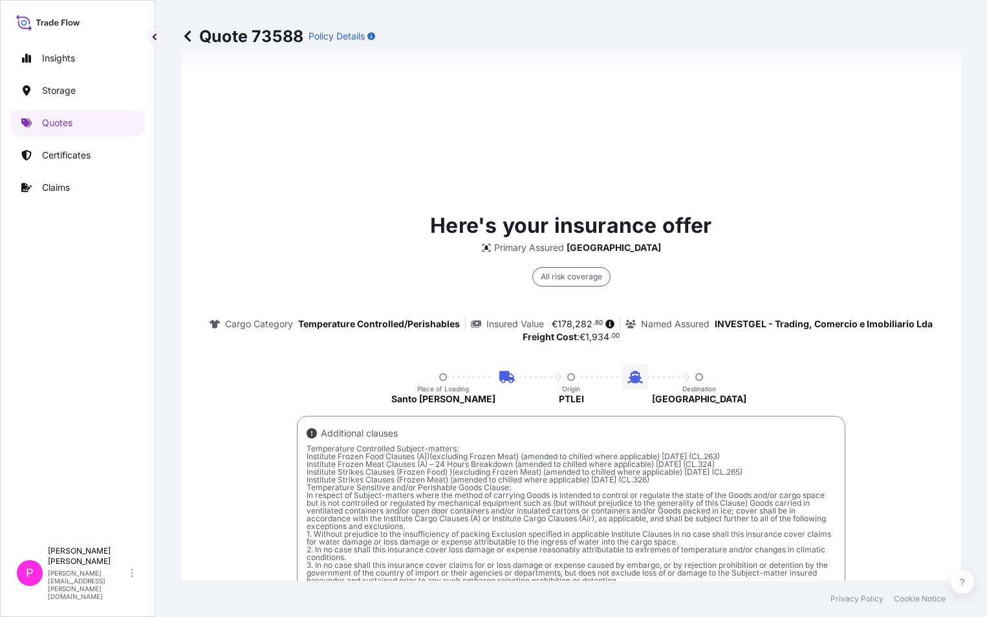
scroll to position [891, 0]
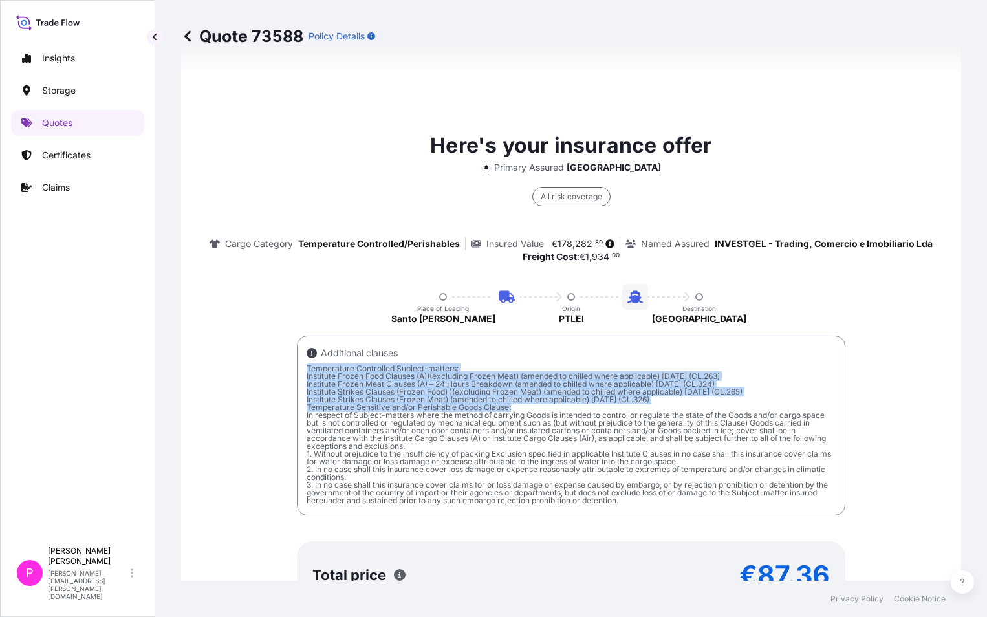
drag, startPoint x: 296, startPoint y: 370, endPoint x: 508, endPoint y: 409, distance: 215.7
click at [508, 409] on div "Additional clauses Temperature Controlled Subject-matters: Institute Frozen Foo…" at bounding box center [571, 426] width 549 height 180
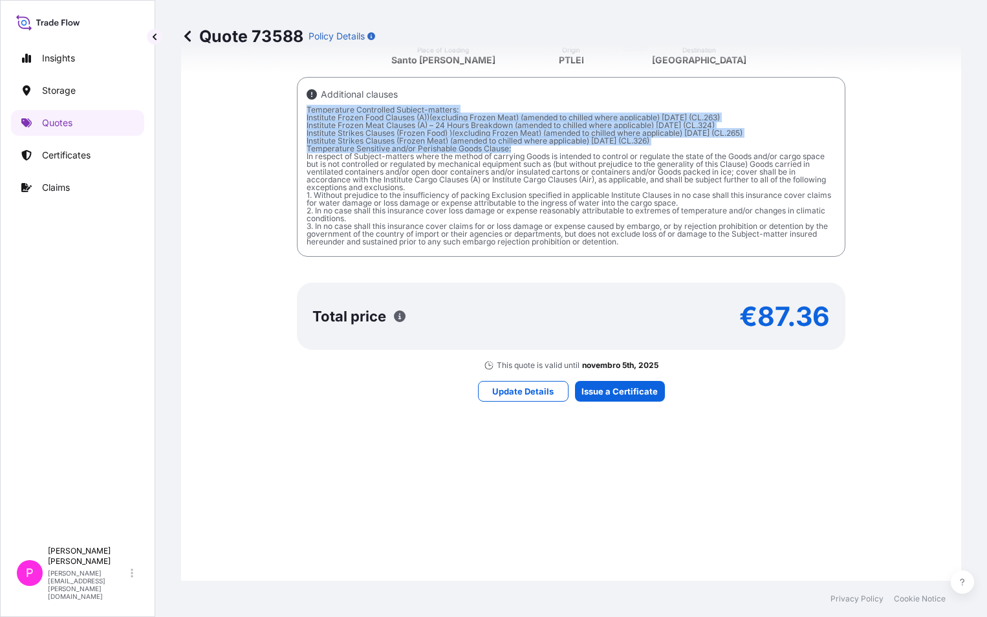
scroll to position [955, 0]
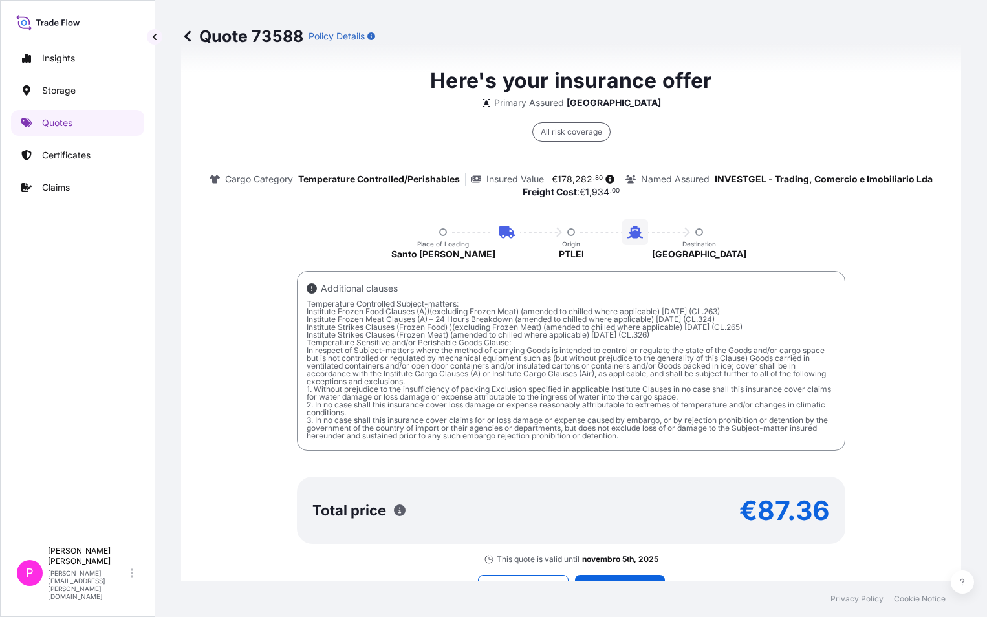
click at [325, 268] on div "Here's your insurance offer Primary Assured Portugal All risk coverage Cargo Ca…" at bounding box center [571, 314] width 744 height 499
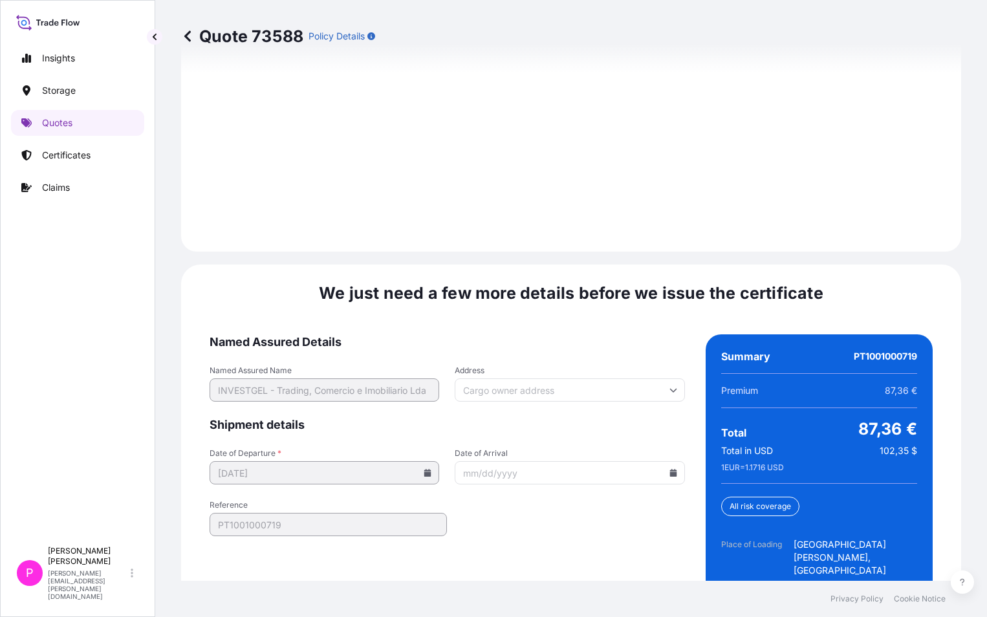
scroll to position [2141, 0]
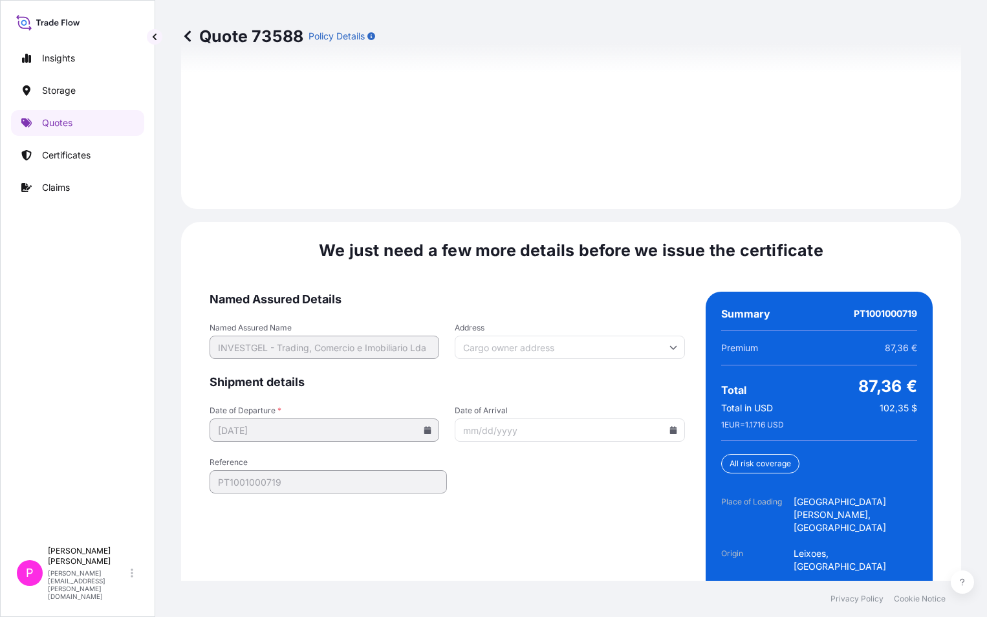
click at [504, 419] on input "Date of Arrival" at bounding box center [570, 430] width 230 height 23
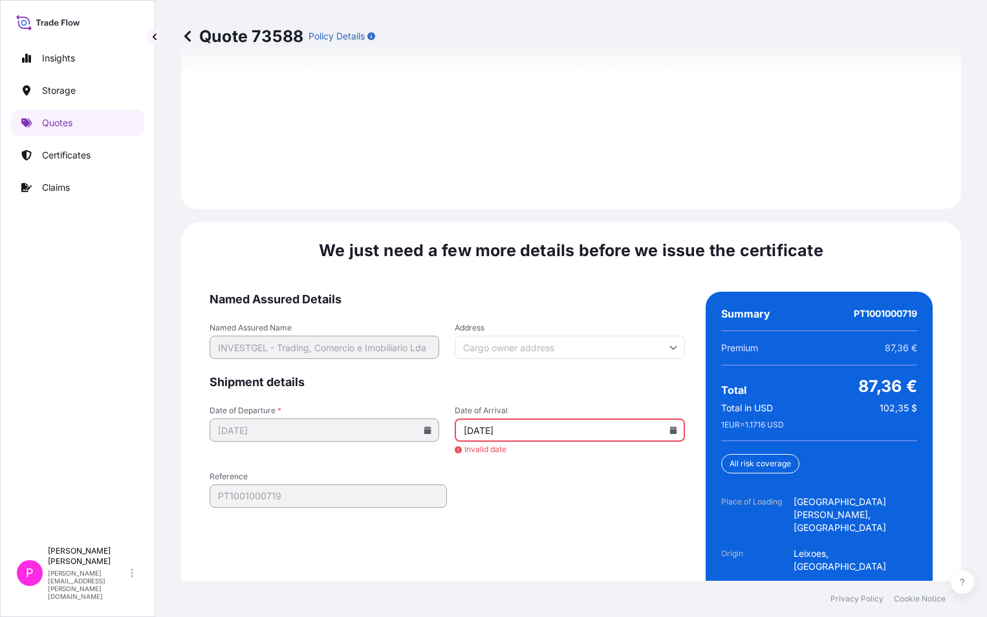
type input "11/08/25"
click at [527, 455] on form "Named Assured Details Named Assured Name INVESTGEL - Trading, Comercio e Imobil…" at bounding box center [447, 479] width 475 height 375
drag, startPoint x: 510, startPoint y: 464, endPoint x: 566, endPoint y: 404, distance: 81.9
click at [518, 460] on form "Named Assured Details Named Assured Name INVESTGEL - Trading, Comercio e Imobil…" at bounding box center [447, 479] width 475 height 375
drag, startPoint x: 505, startPoint y: 373, endPoint x: 309, endPoint y: 352, distance: 197.8
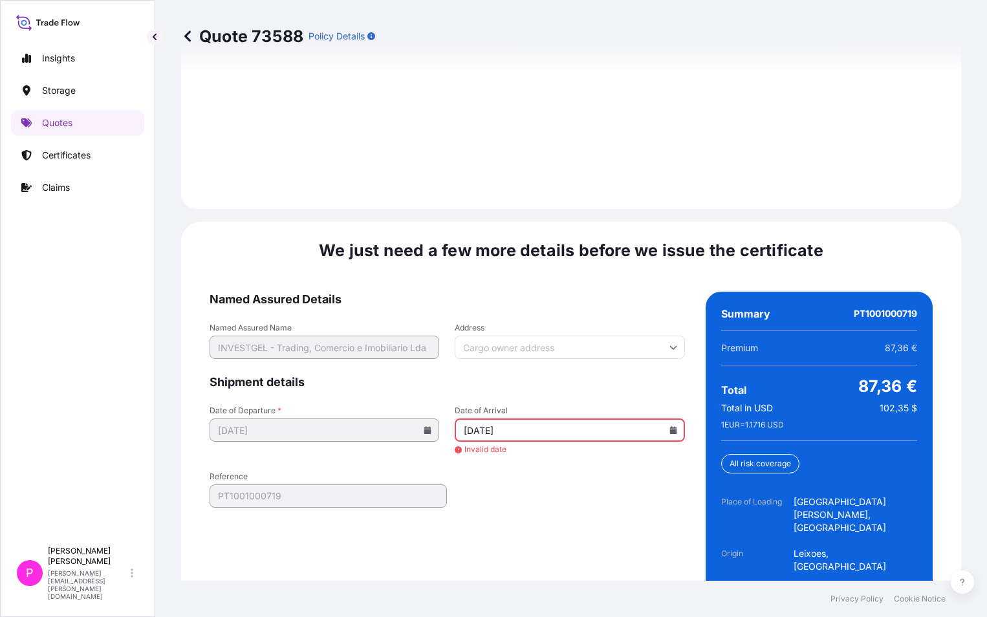
click at [312, 351] on form "Named Assured Details Named Assured Name INVESTGEL - Trading, Comercio e Imobil…" at bounding box center [447, 479] width 475 height 375
click at [493, 496] on form "Named Assured Details Named Assured Name INVESTGEL - Trading, Comercio e Imobil…" at bounding box center [447, 479] width 475 height 375
click at [576, 536] on form "Named Assured Details Named Assured Name INVESTGEL - Trading, Comercio e Imobil…" at bounding box center [447, 479] width 475 height 375
click at [524, 336] on input "Address" at bounding box center [570, 347] width 230 height 23
click at [528, 334] on div "Please type and select an option" at bounding box center [565, 334] width 216 height 32
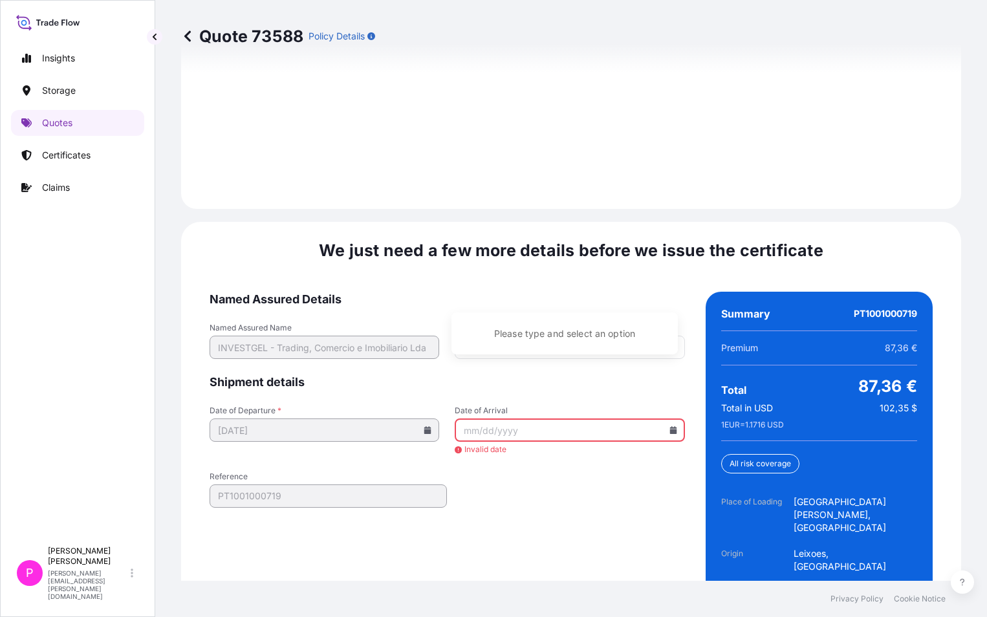
click at [516, 413] on form "Named Assured Details Named Assured Name INVESTGEL - Trading, Comercio e Imobil…" at bounding box center [447, 479] width 475 height 375
click at [495, 419] on input "Date of Arrival" at bounding box center [570, 430] width 230 height 23
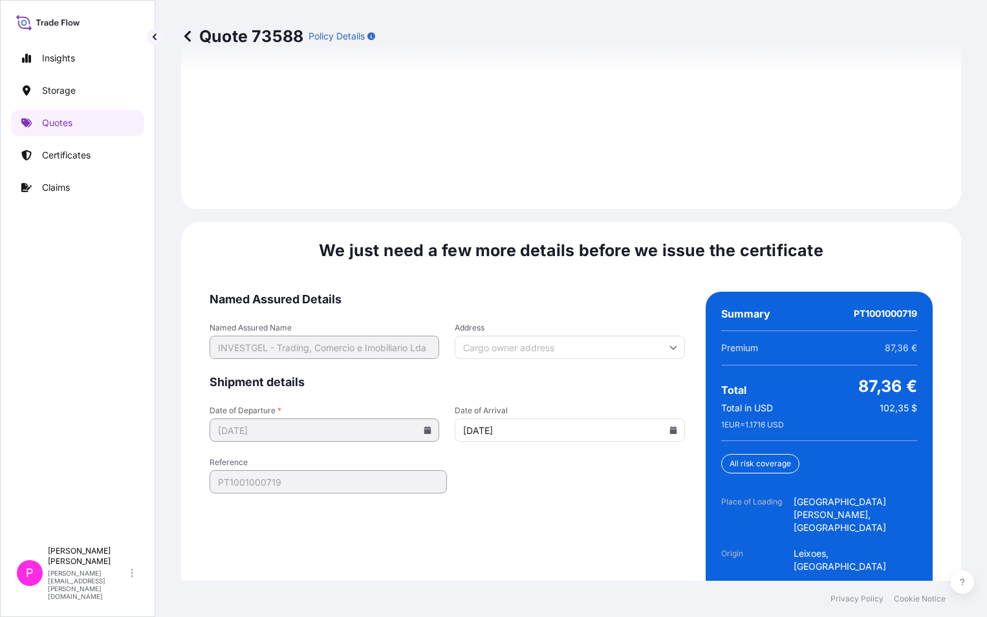
type input "11/08/2025"
click at [561, 490] on form "Named Assured Details Named Assured Name INVESTGEL - Trading, Comercio e Imobil…" at bounding box center [447, 479] width 475 height 375
drag, startPoint x: 505, startPoint y: 382, endPoint x: 274, endPoint y: 360, distance: 232.0
click at [274, 406] on div "Date of Departure * 10/08/2025 Date of Arrival 11/08/2025" at bounding box center [447, 424] width 475 height 36
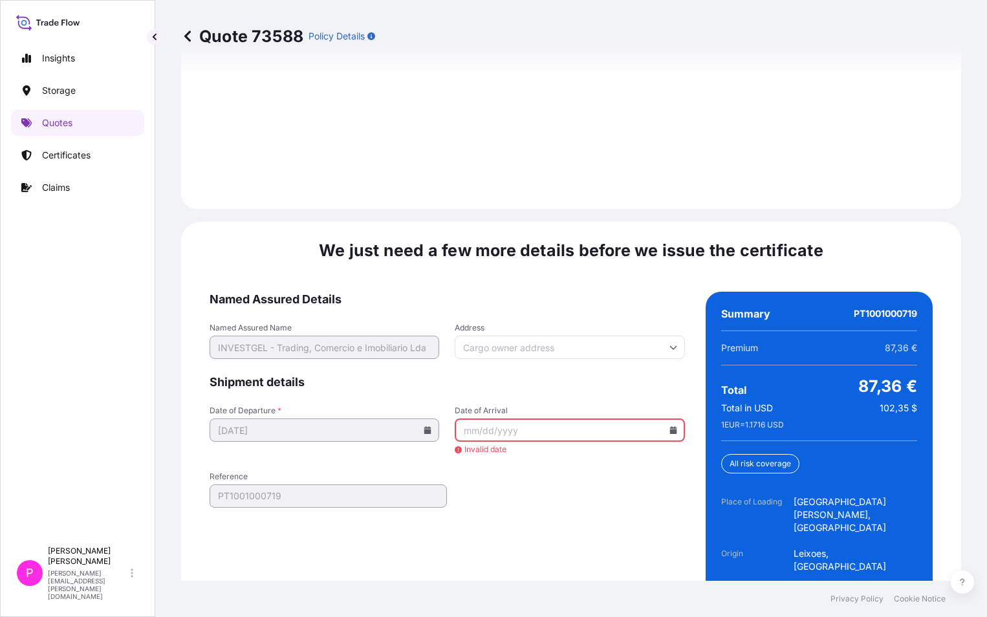
click at [574, 457] on form "Named Assured Details Named Assured Name INVESTGEL - Trading, Comercio e Imobil…" at bounding box center [447, 479] width 475 height 375
click at [514, 419] on input "Date of Arrival" at bounding box center [570, 430] width 230 height 23
type input "1"
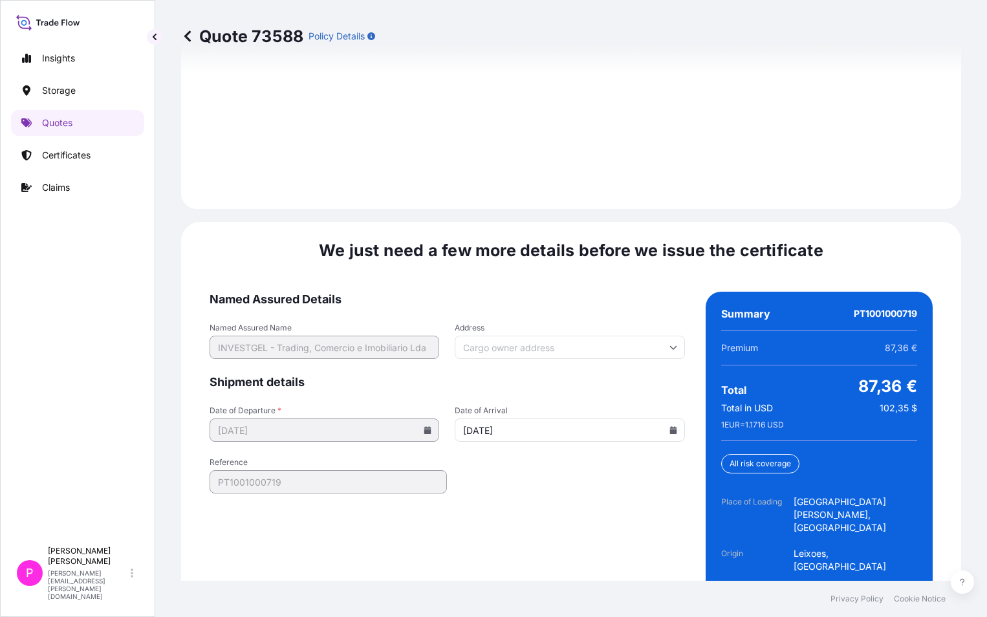
type input "11/08/2025"
click at [526, 457] on form "Named Assured Details Named Assured Name INVESTGEL - Trading, Comercio e Imobil…" at bounding box center [447, 479] width 475 height 375
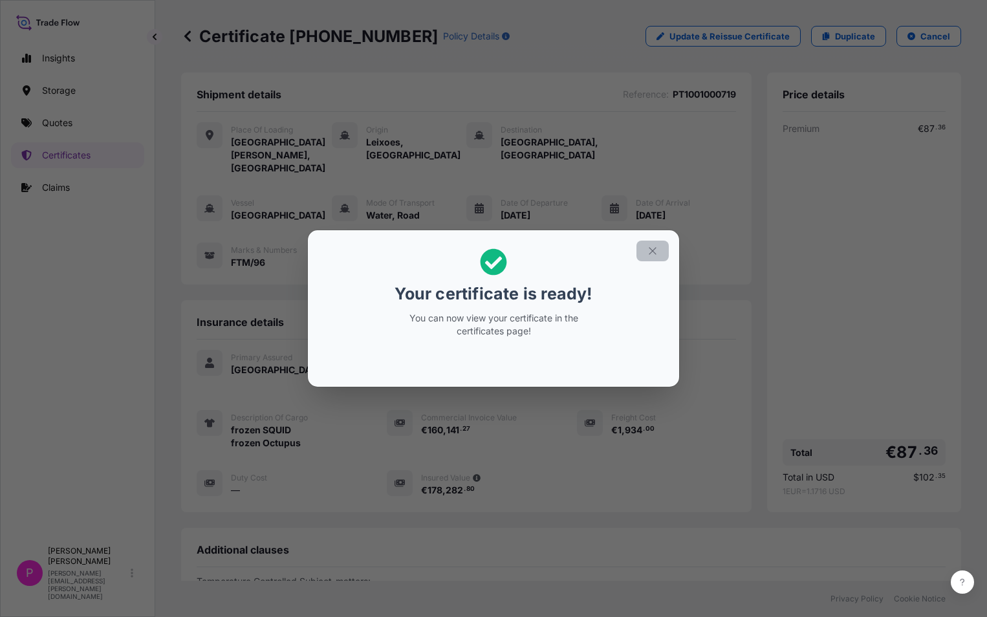
click at [653, 256] on icon "button" at bounding box center [653, 251] width 12 height 12
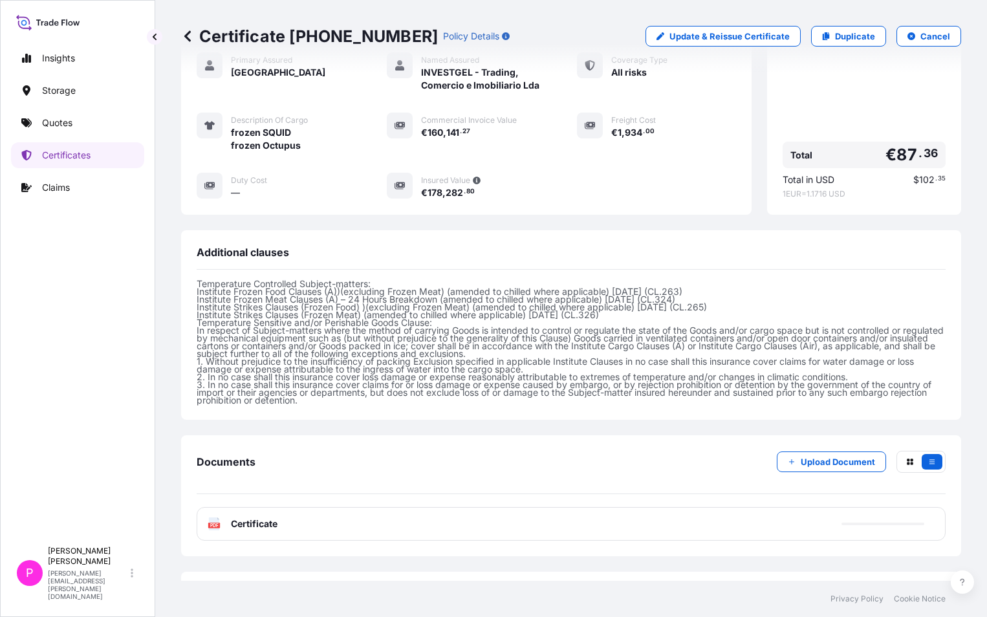
scroll to position [328, 0]
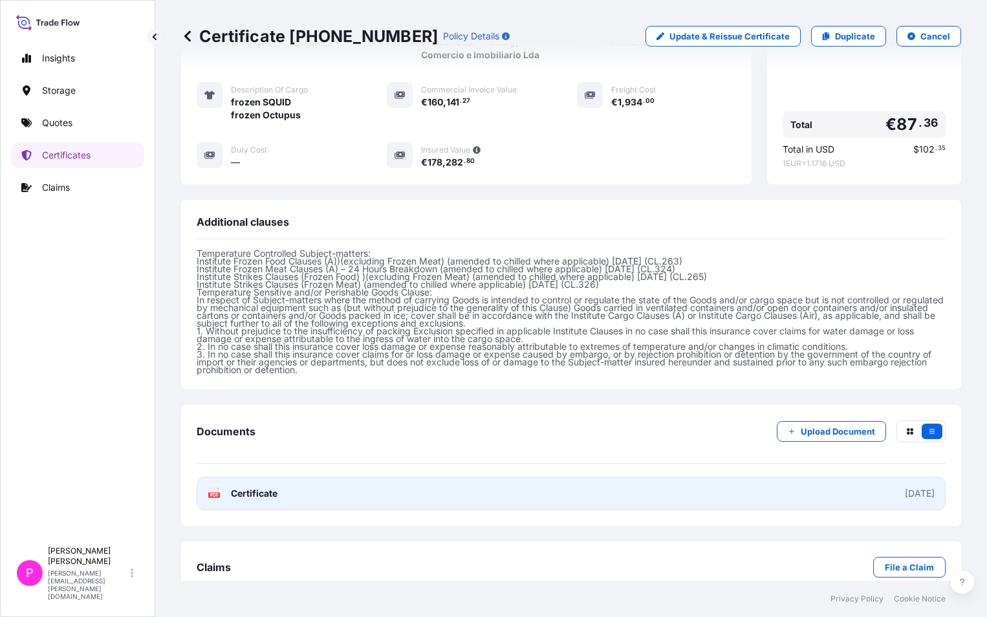
click at [914, 487] on div "2025-10-06" at bounding box center [920, 493] width 30 height 13
